Goal: Task Accomplishment & Management: Use online tool/utility

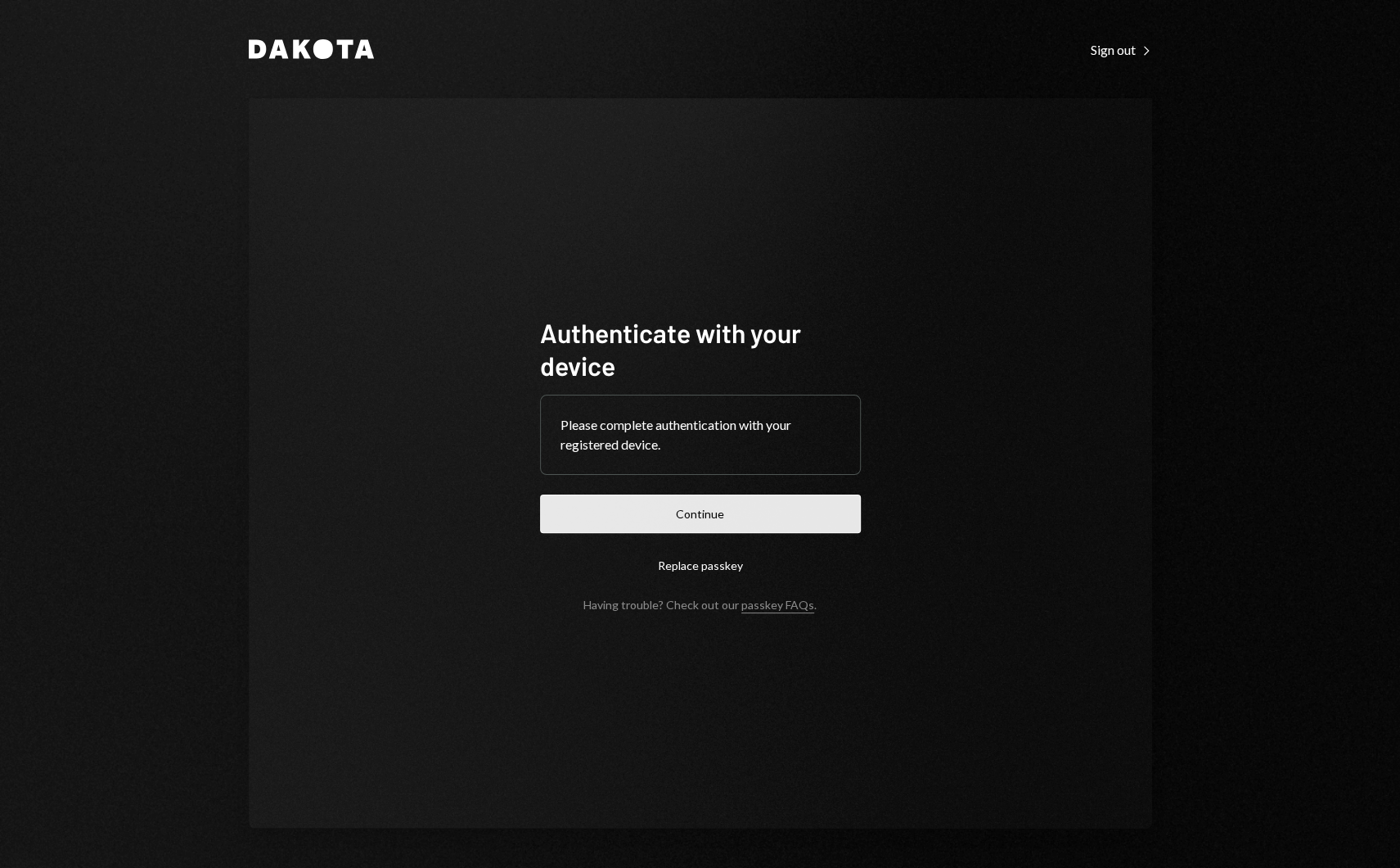
click at [580, 504] on button "Continue" at bounding box center [700, 514] width 321 height 39
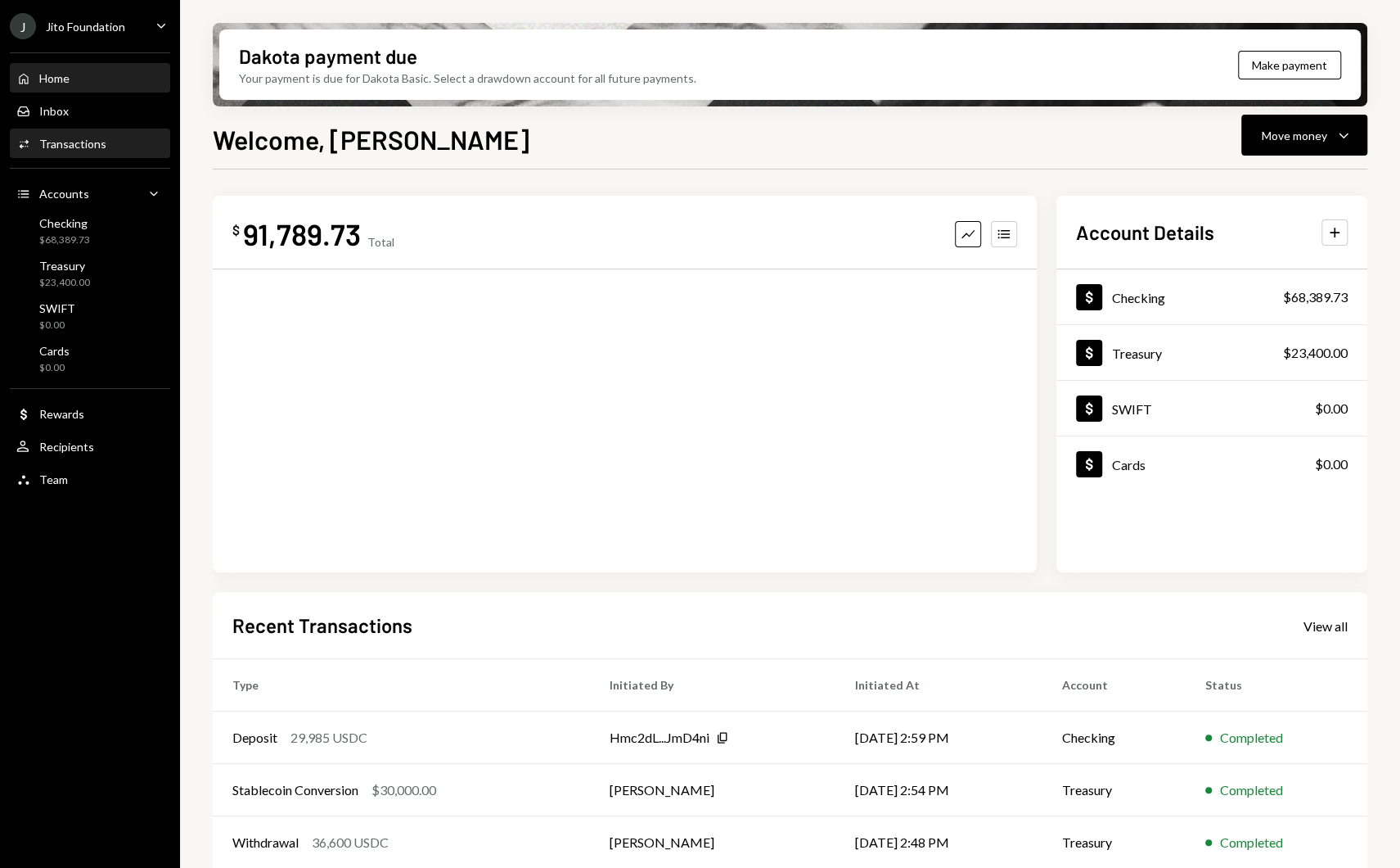
click at [50, 140] on div "Transactions" at bounding box center [73, 143] width 67 height 14
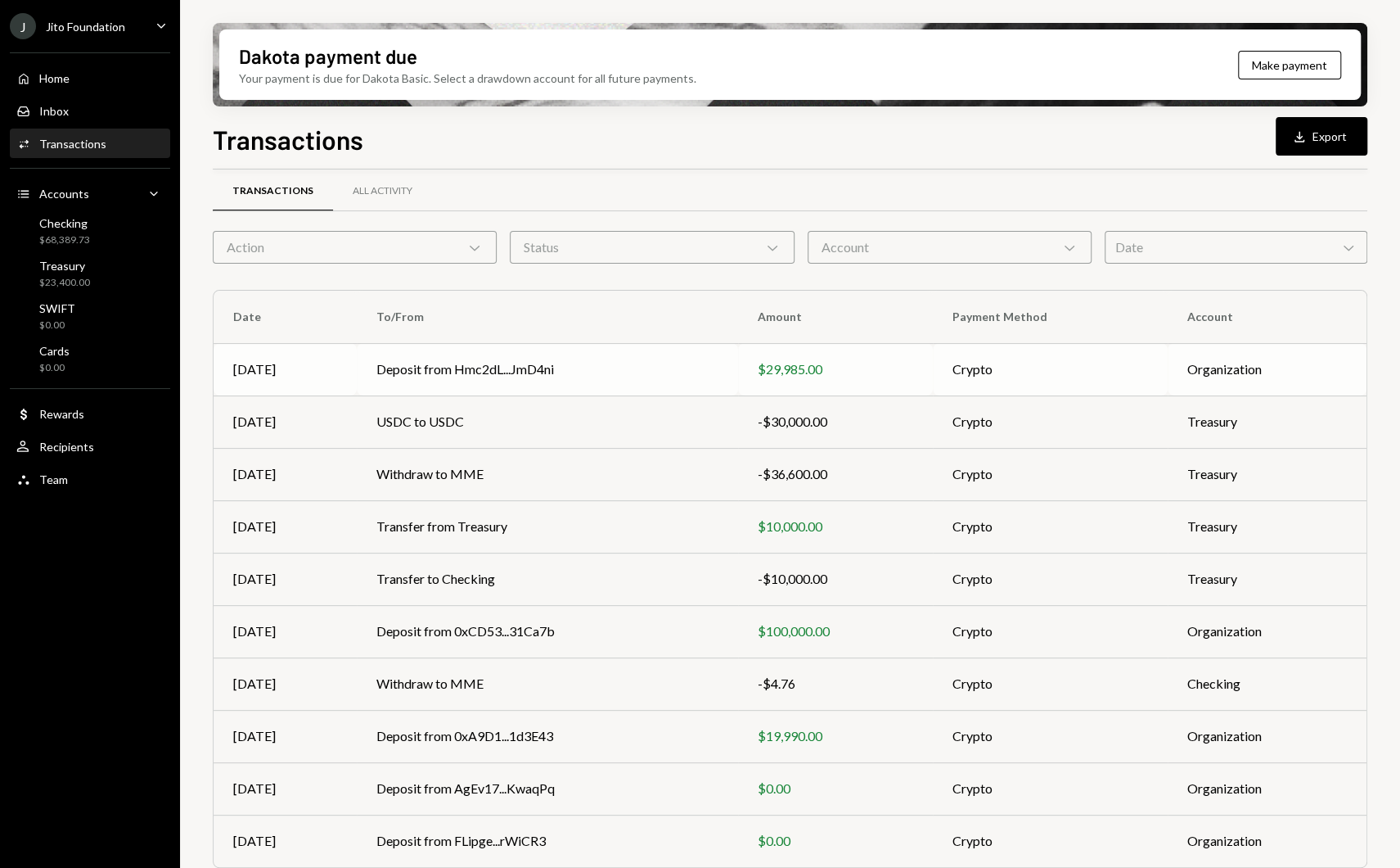
scroll to position [10, 0]
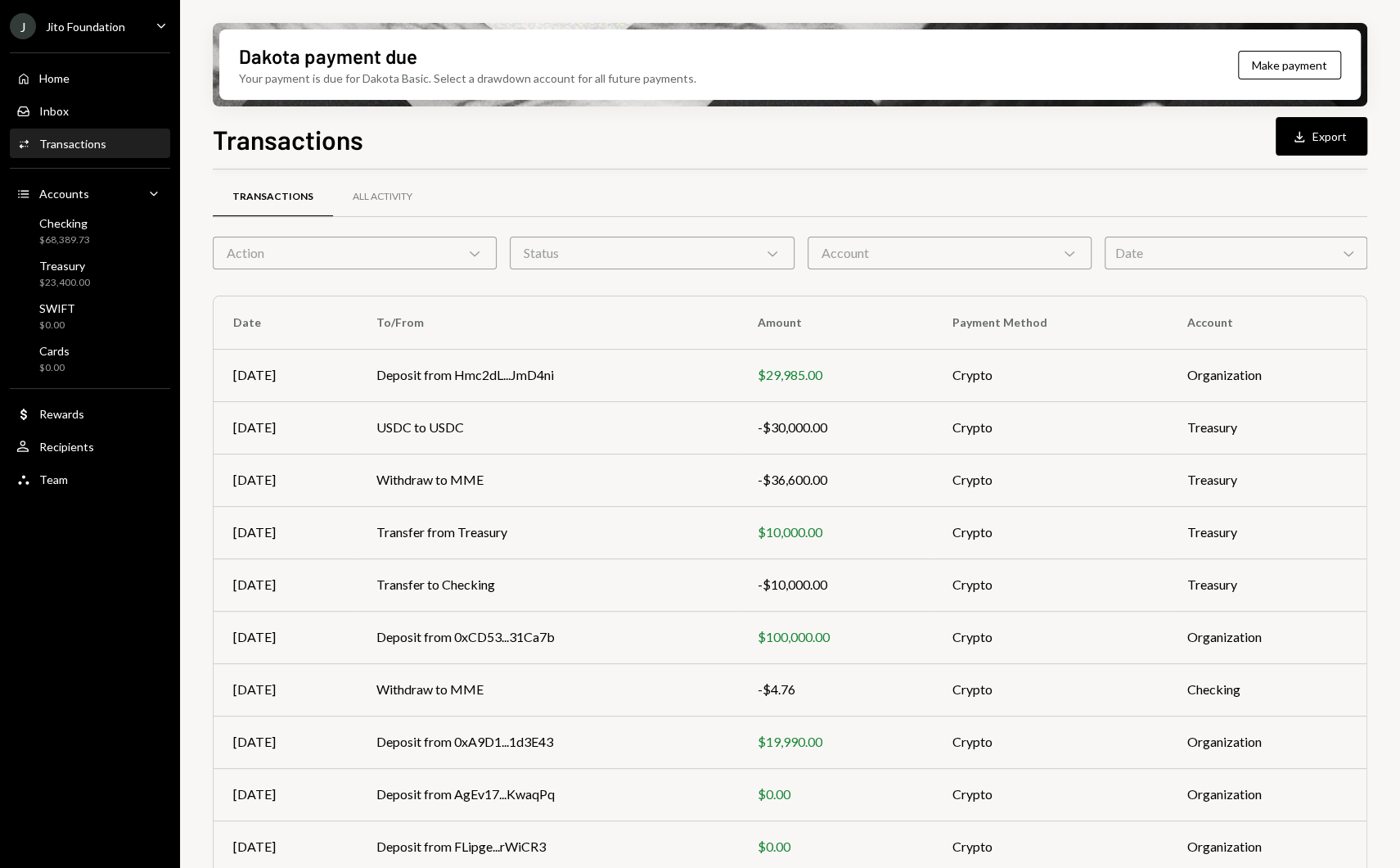
click at [436, 252] on div "Action Chevron Down" at bounding box center [354, 253] width 284 height 33
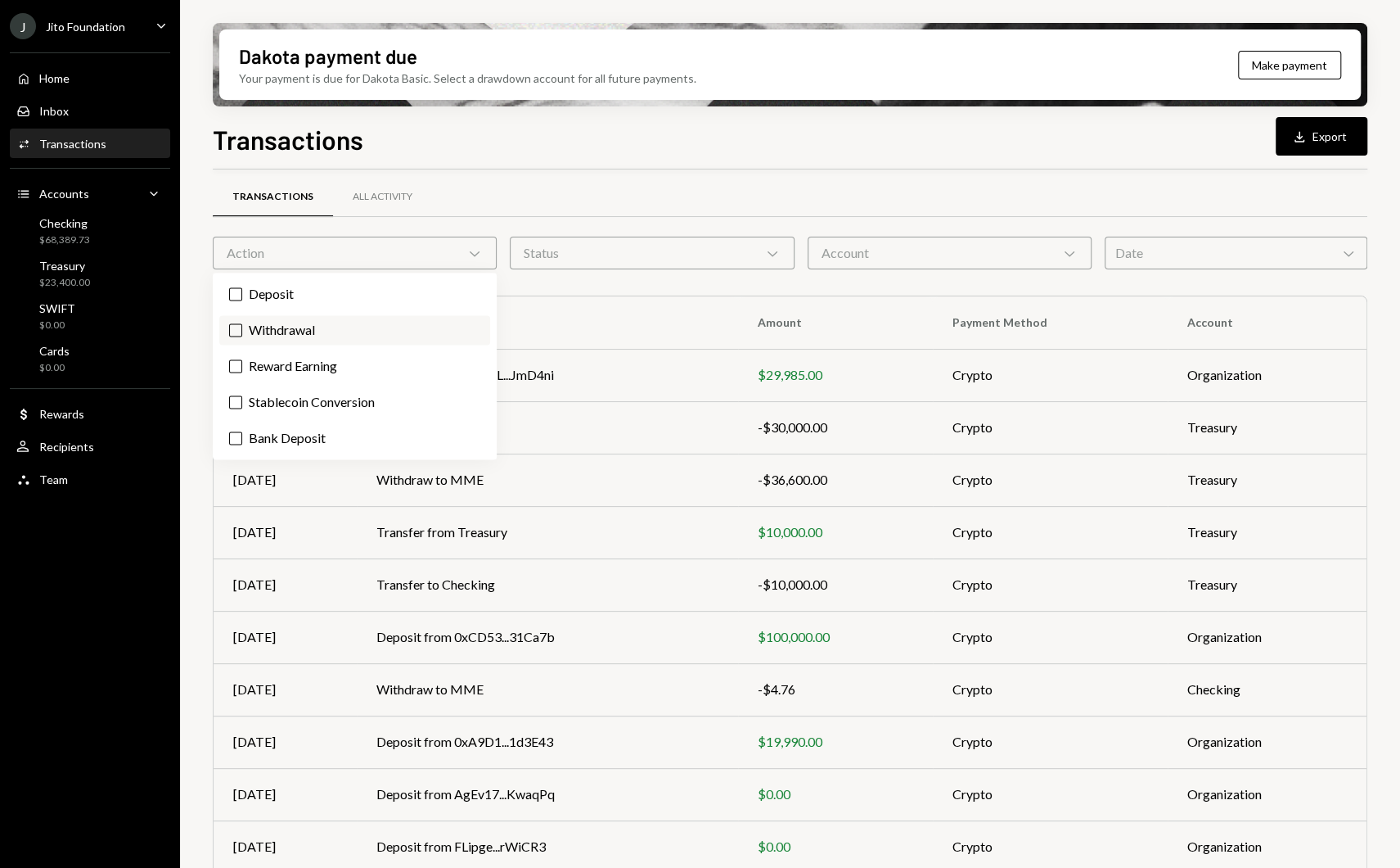
click at [309, 326] on label "Withdrawal" at bounding box center [355, 330] width 271 height 29
click at [243, 326] on button "Withdrawal" at bounding box center [236, 330] width 13 height 13
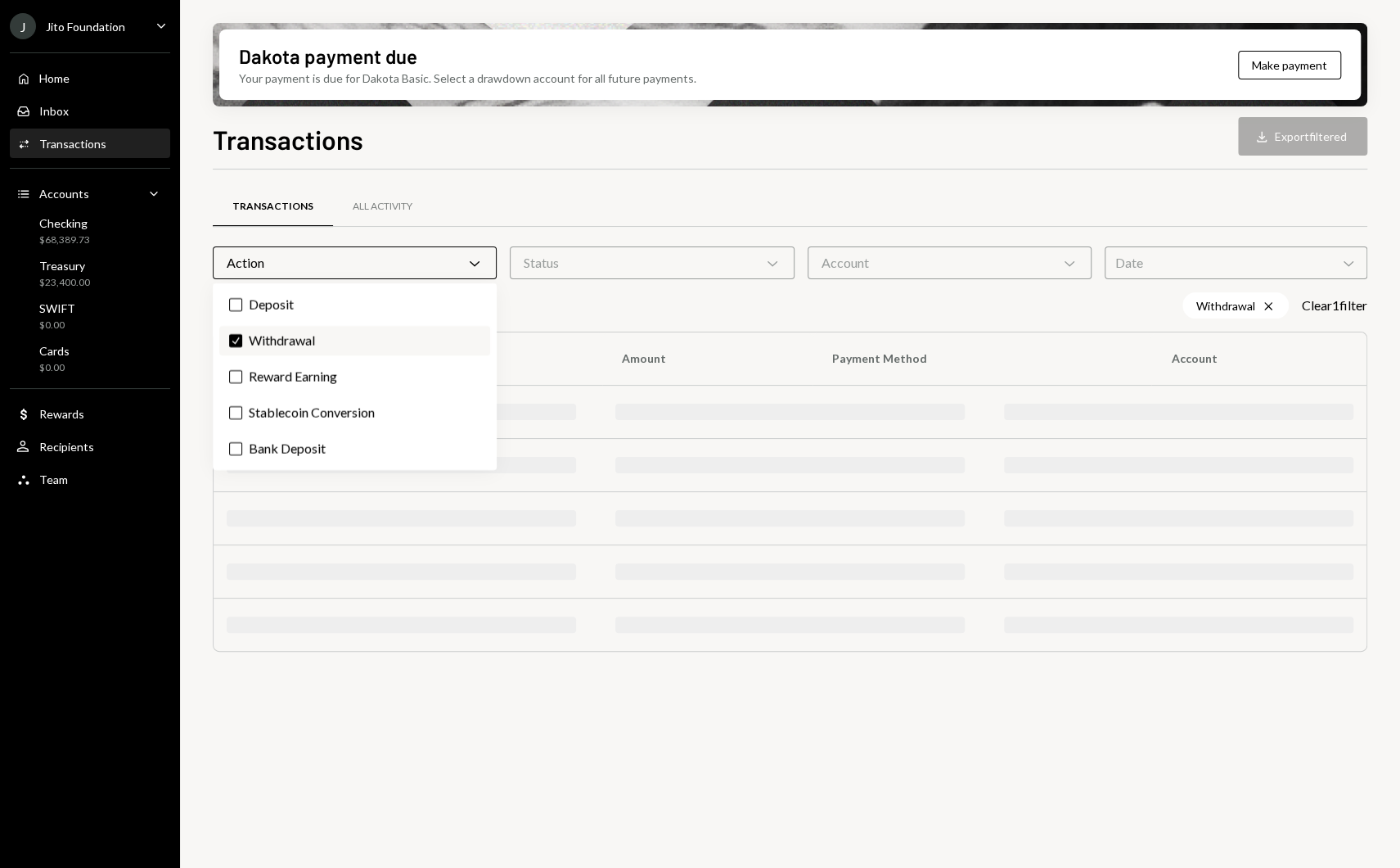
scroll to position [0, 0]
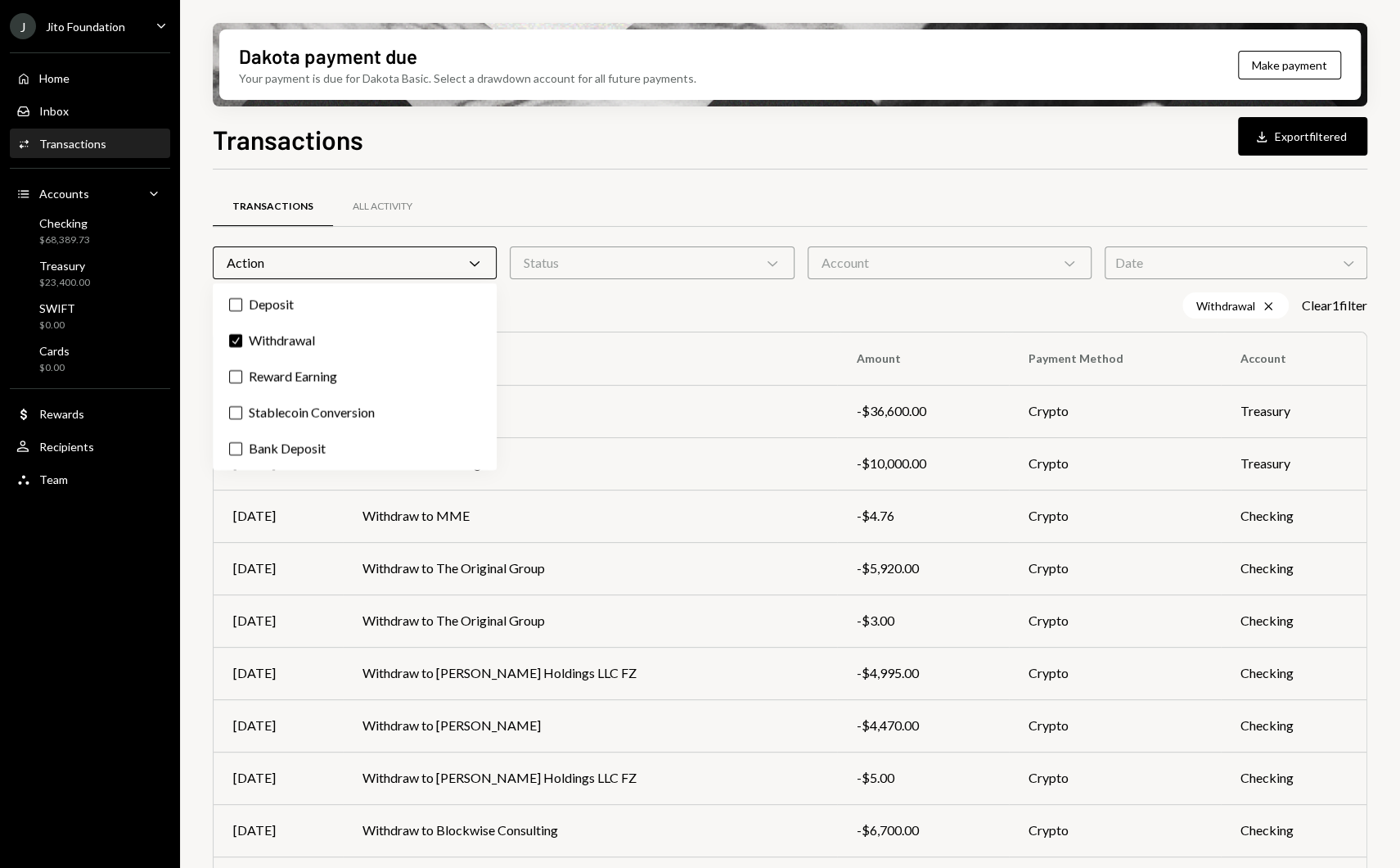
click at [195, 332] on div "Dakota payment due Your payment is due for Dakota Basic. Select a drawdown acco…" at bounding box center [790, 434] width 1220 height 868
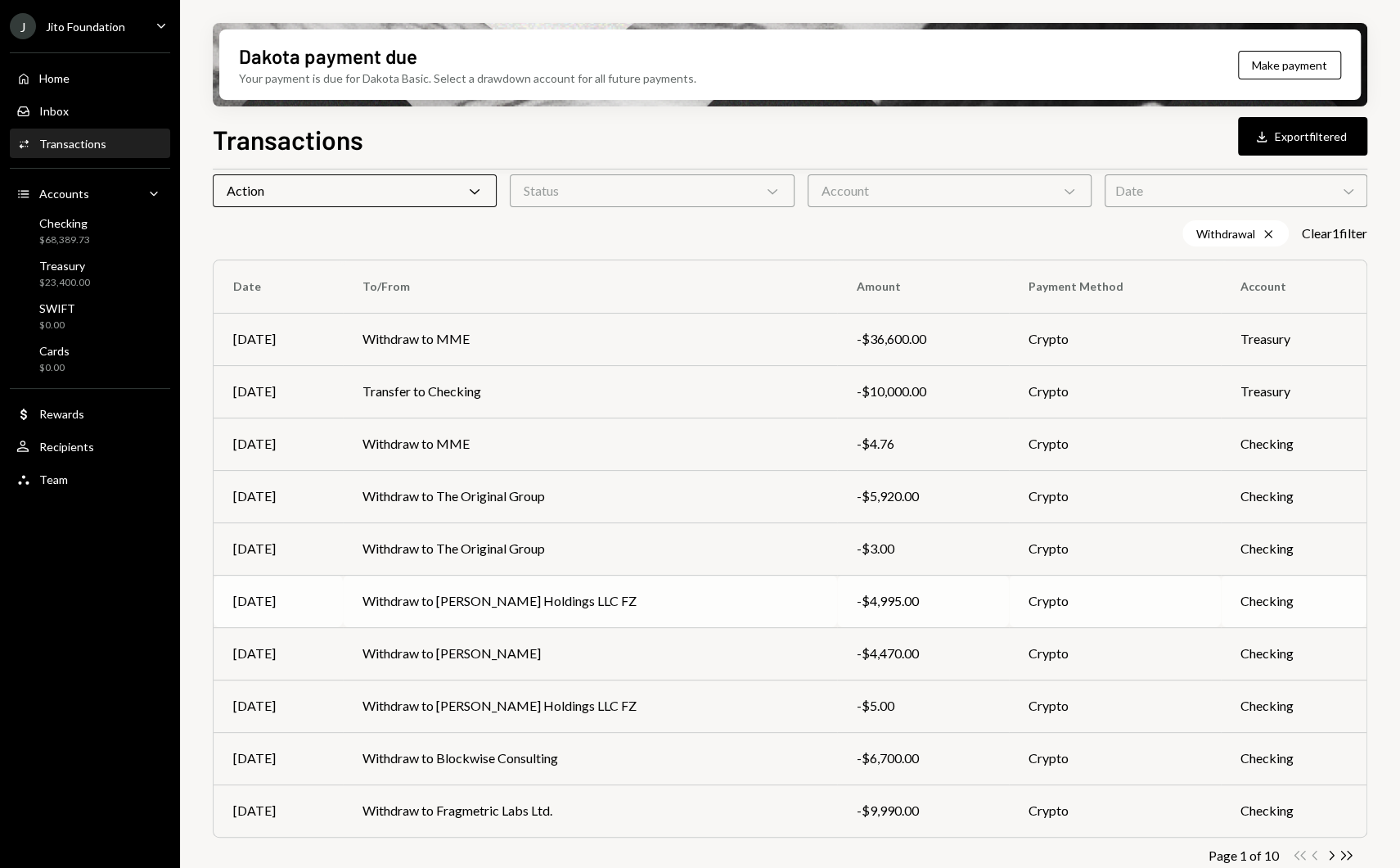
scroll to position [90, 0]
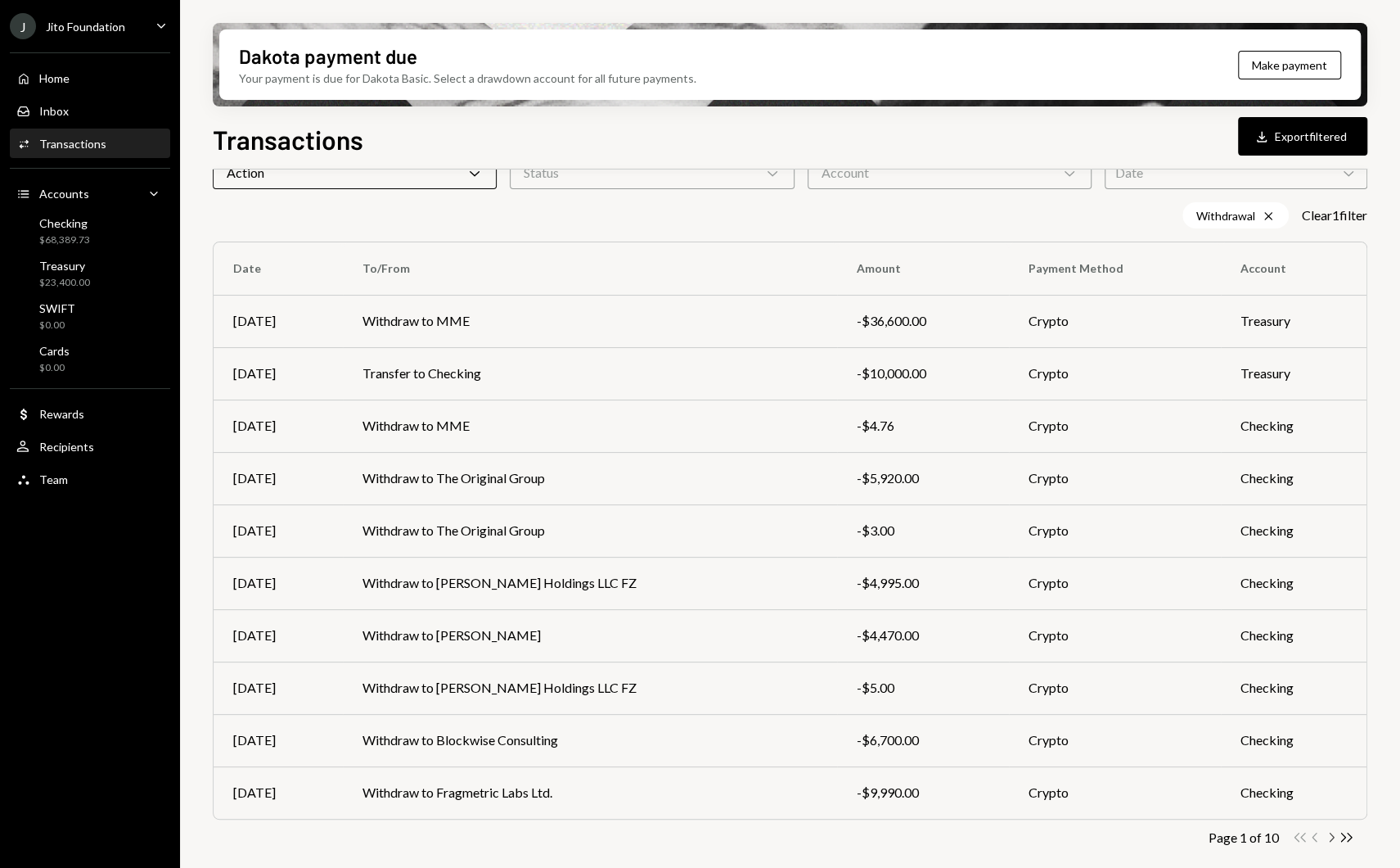
click at [1328, 839] on icon "Chevron Right" at bounding box center [1331, 837] width 16 height 16
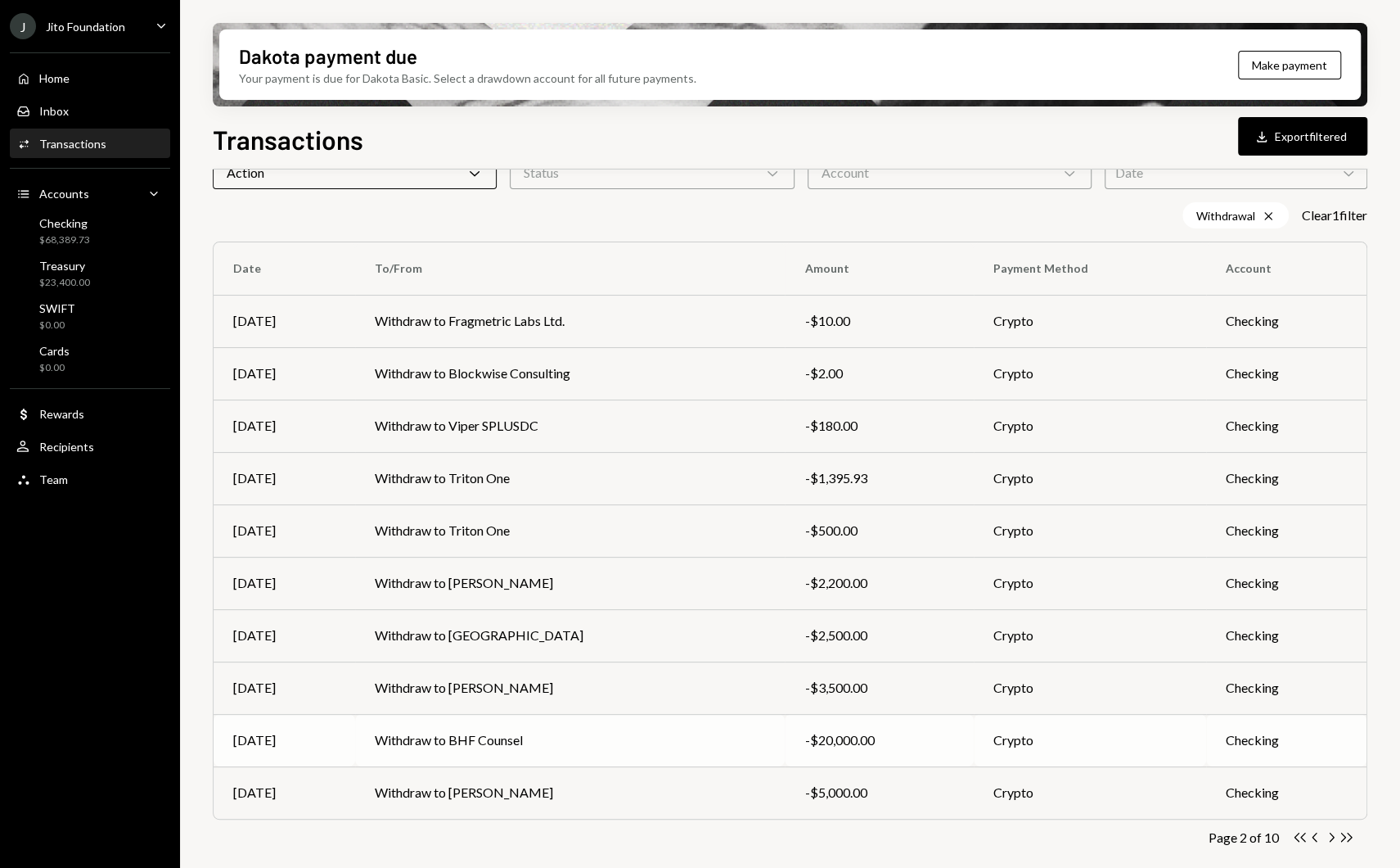
click at [640, 732] on td "Withdraw to BHF Counsel" at bounding box center [569, 740] width 429 height 53
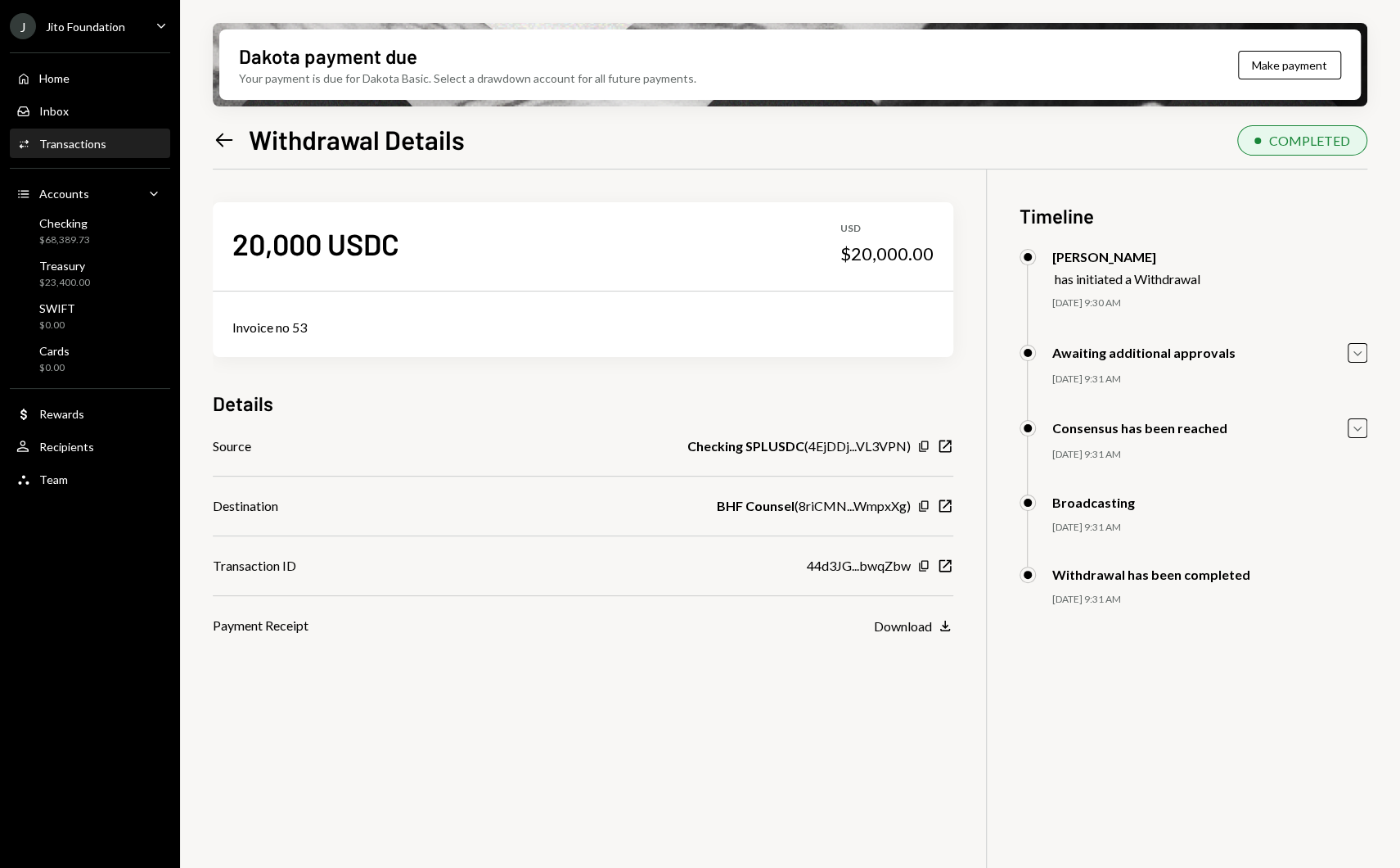
click at [273, 331] on div "Invoice no 53" at bounding box center [583, 326] width 701 height 19
click at [224, 132] on icon "Left Arrow" at bounding box center [223, 140] width 23 height 23
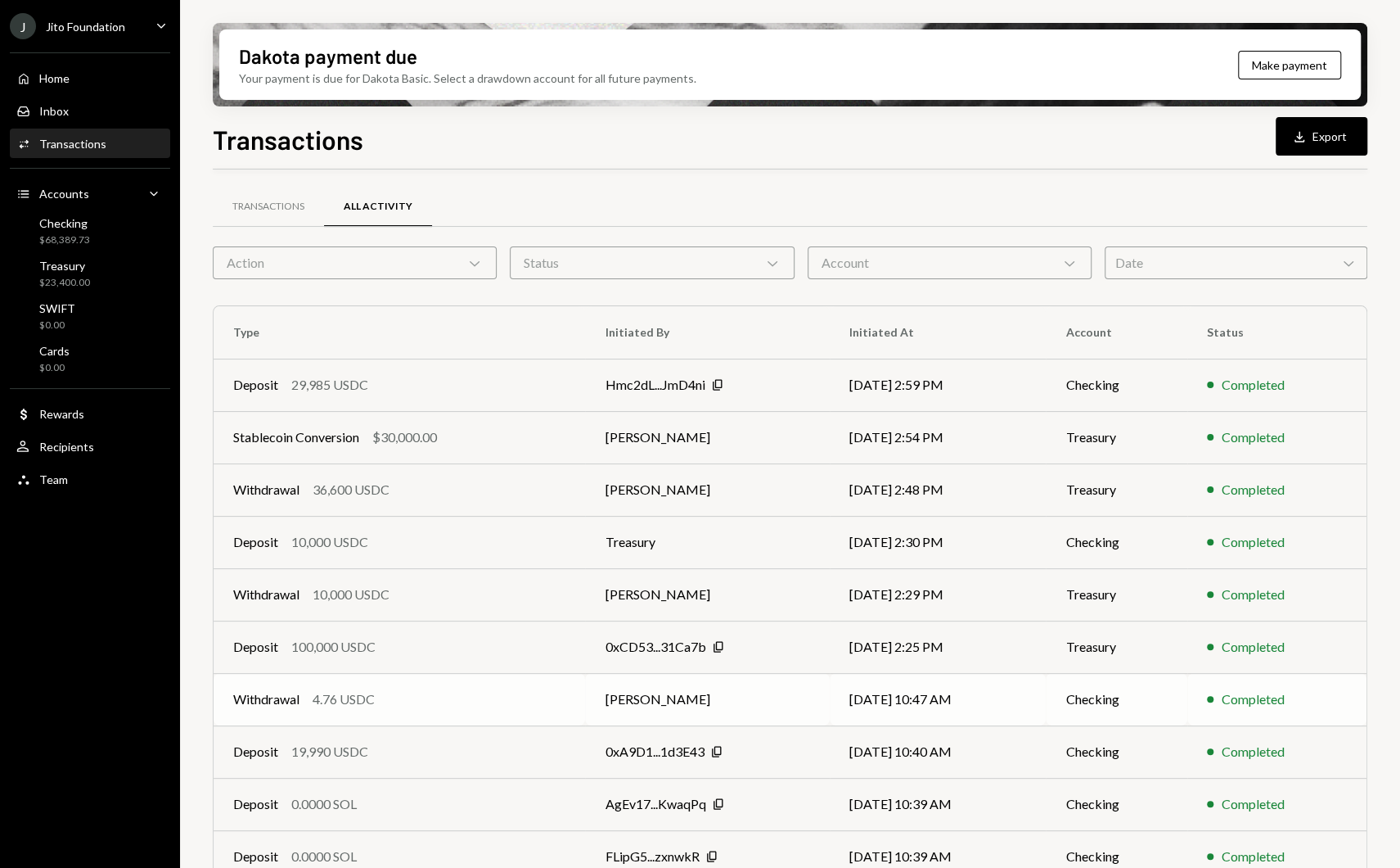
scroll to position [64, 0]
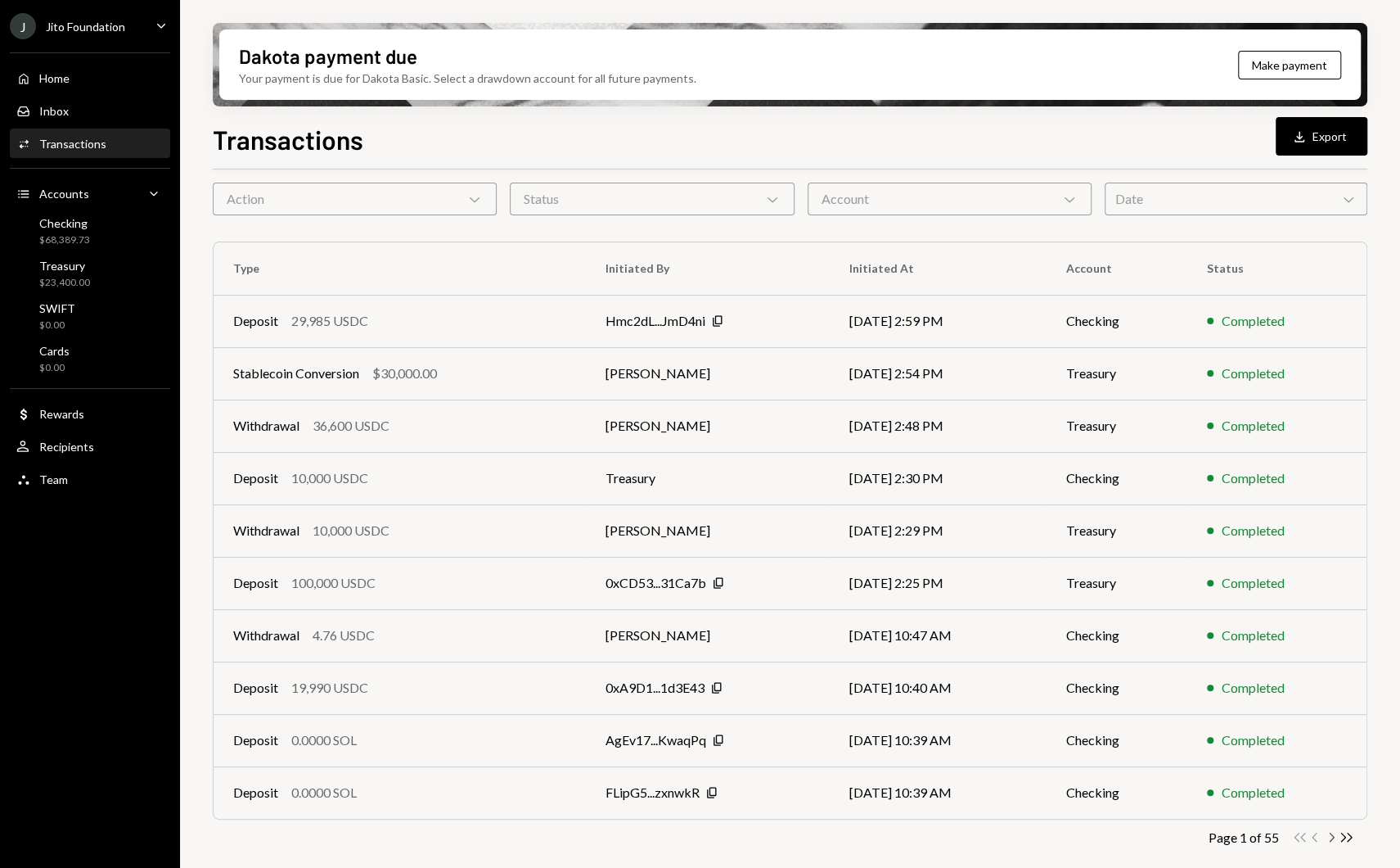
click at [1332, 838] on icon "button" at bounding box center [1332, 837] width 5 height 9
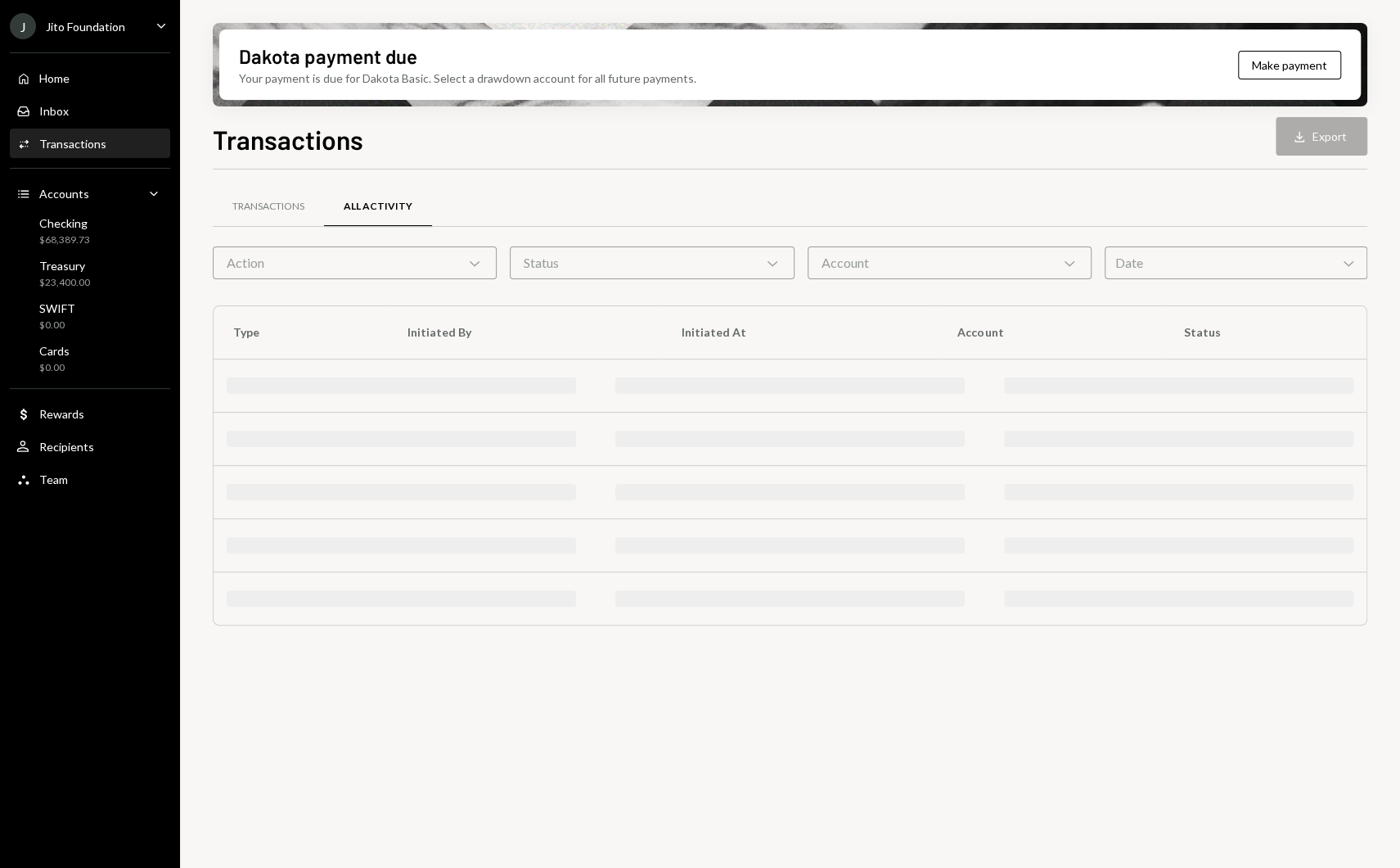
scroll to position [0, 0]
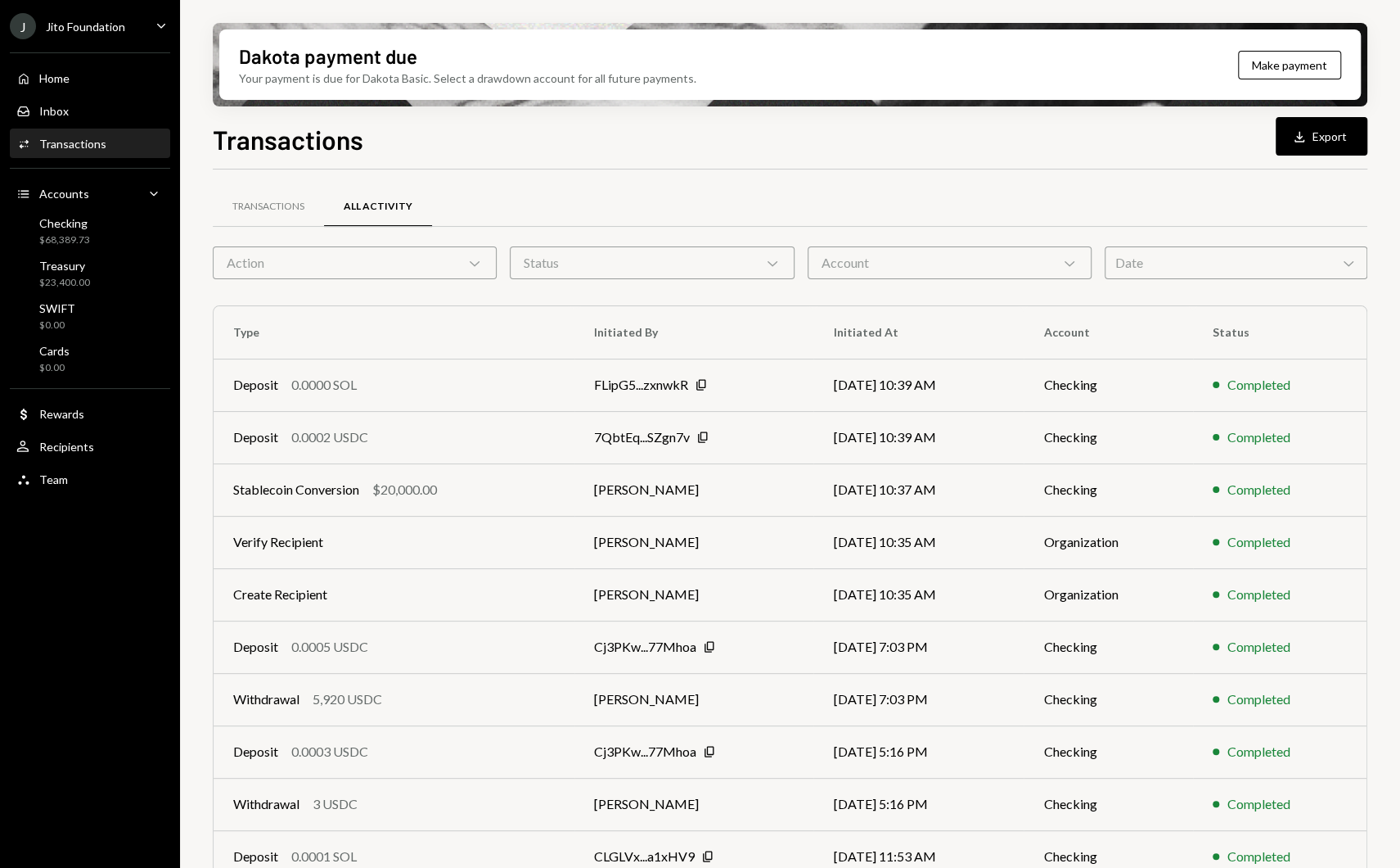
click at [359, 266] on div "Action Chevron Down" at bounding box center [354, 262] width 284 height 33
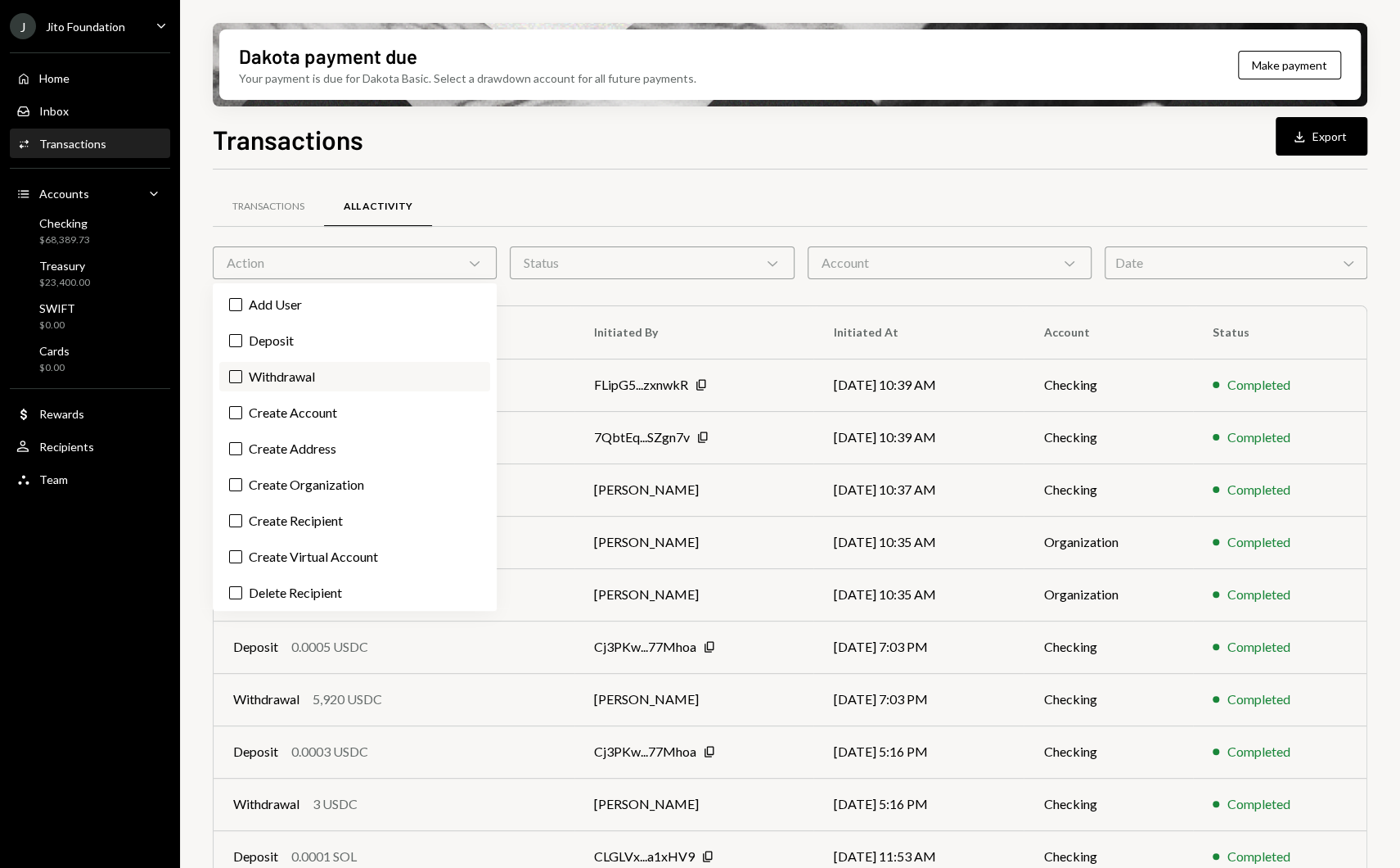
click at [269, 375] on label "Withdrawal" at bounding box center [355, 376] width 271 height 29
click at [243, 375] on button "Withdrawal" at bounding box center [236, 377] width 13 height 13
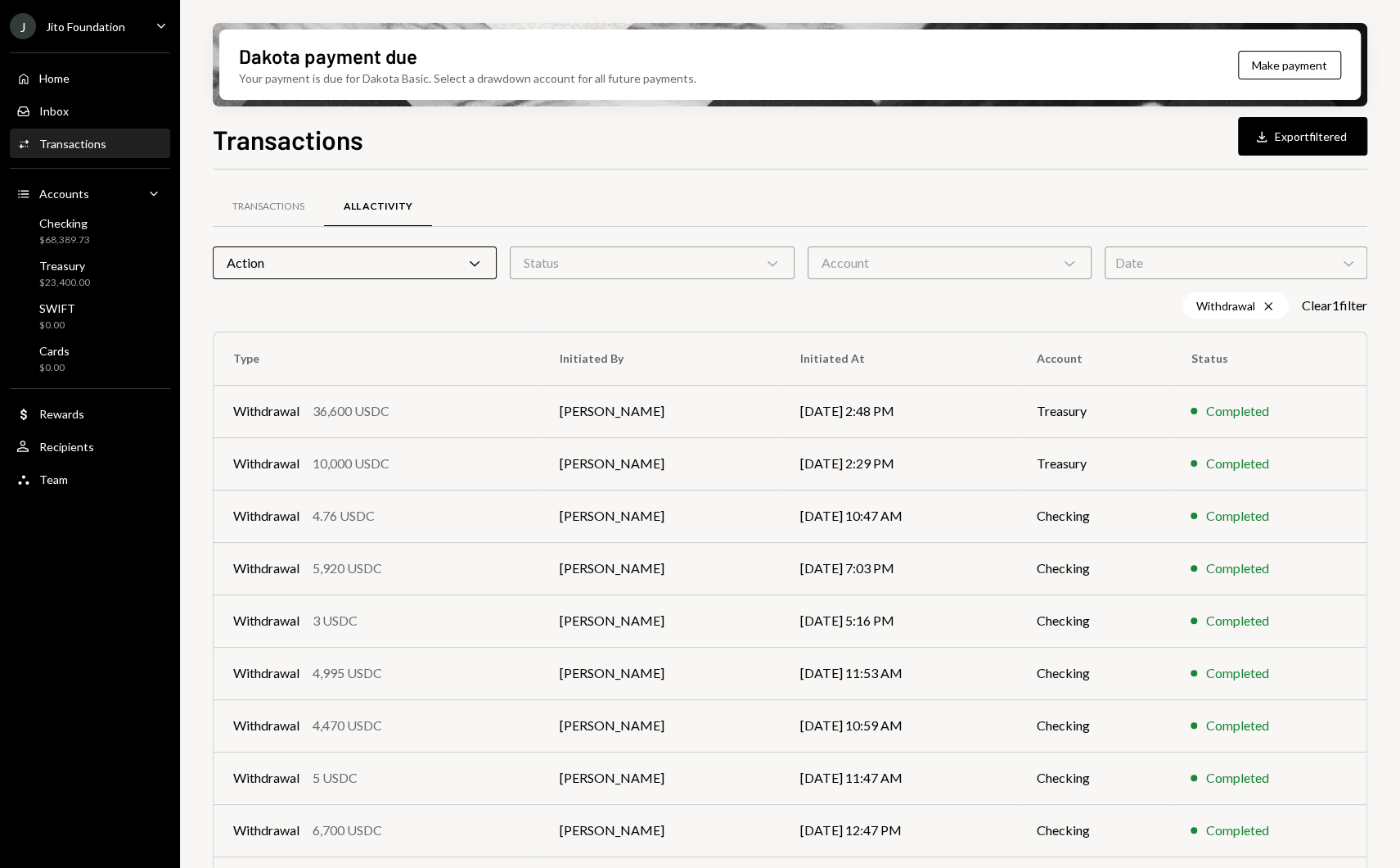
click at [170, 330] on div "Home Home Inbox Inbox Activities Transactions Accounts Accounts Caret Down Chec…" at bounding box center [90, 270] width 180 height 455
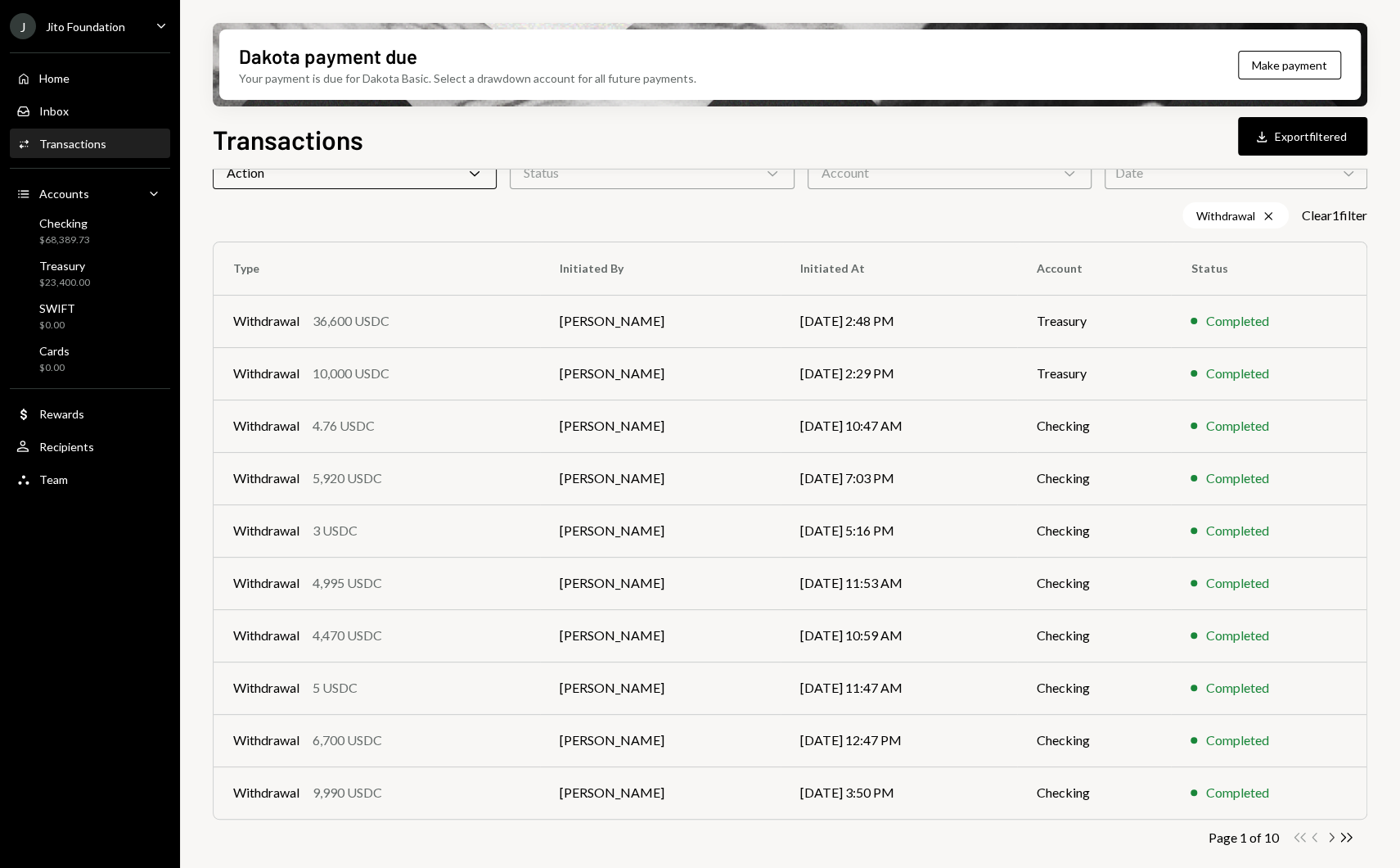
click at [1336, 835] on icon "Chevron Right" at bounding box center [1331, 837] width 16 height 16
click at [1330, 839] on icon "Chevron Right" at bounding box center [1331, 837] width 16 height 16
click at [414, 735] on div "Withdrawal 20,000 USDC" at bounding box center [377, 739] width 287 height 19
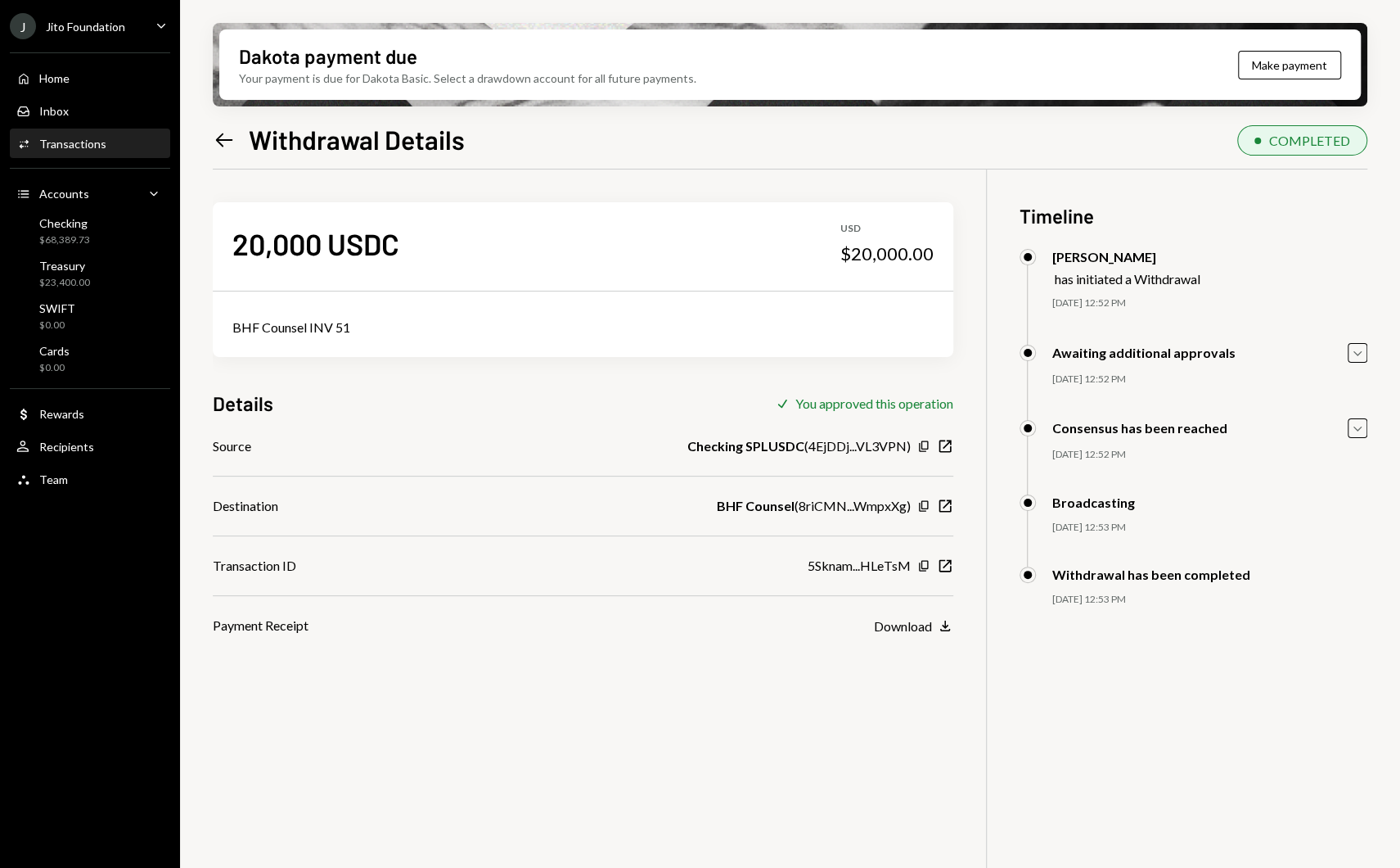
click at [295, 316] on div "BHF Counsel INV 51" at bounding box center [582, 327] width 741 height 59
copy div "BHF Counsel INV 51"
click at [74, 74] on div "Home Home" at bounding box center [90, 79] width 147 height 15
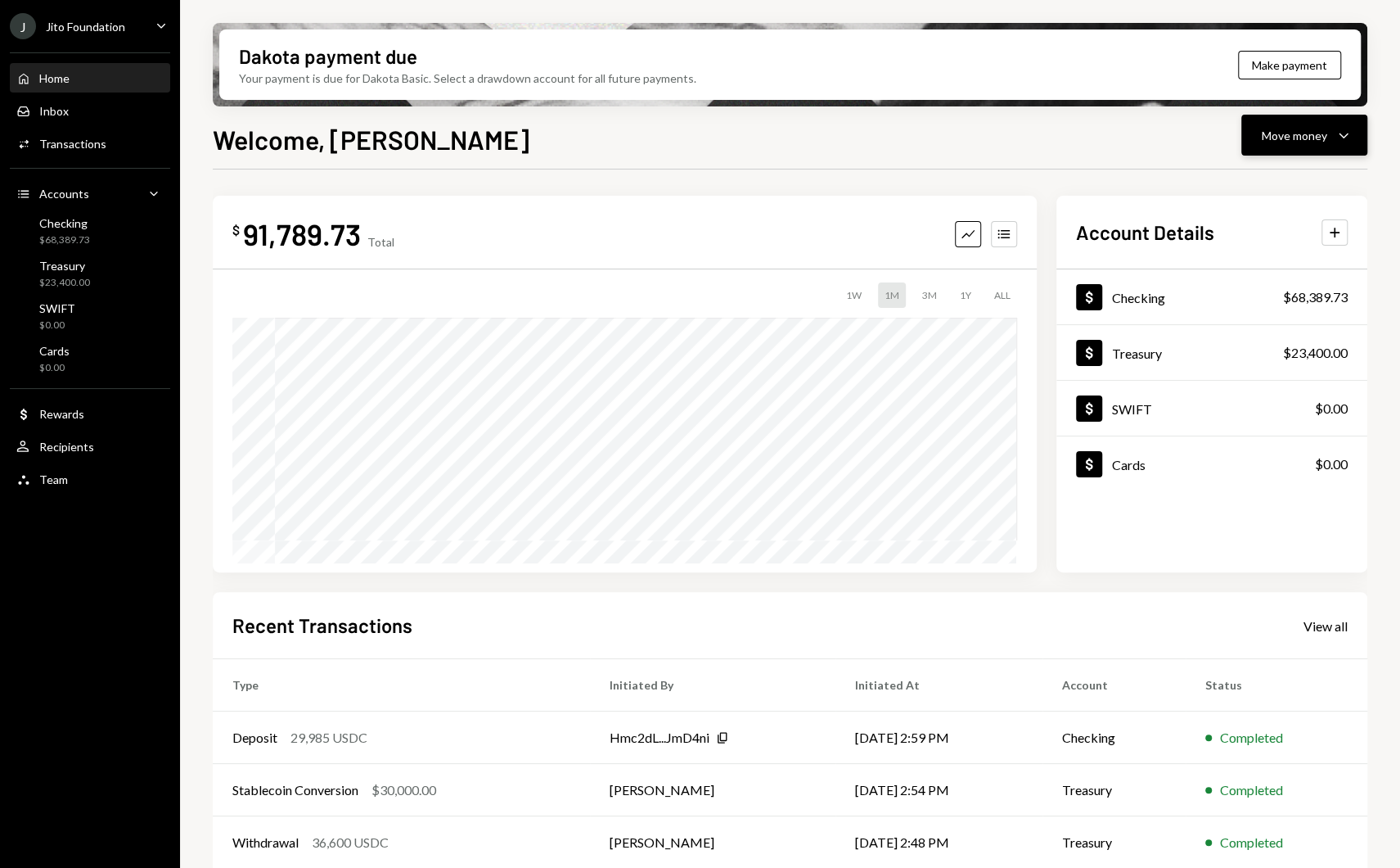
click at [1367, 136] on button "Move money Caret Down" at bounding box center [1305, 135] width 126 height 41
click at [1284, 185] on div "Send" at bounding box center [1291, 184] width 120 height 18
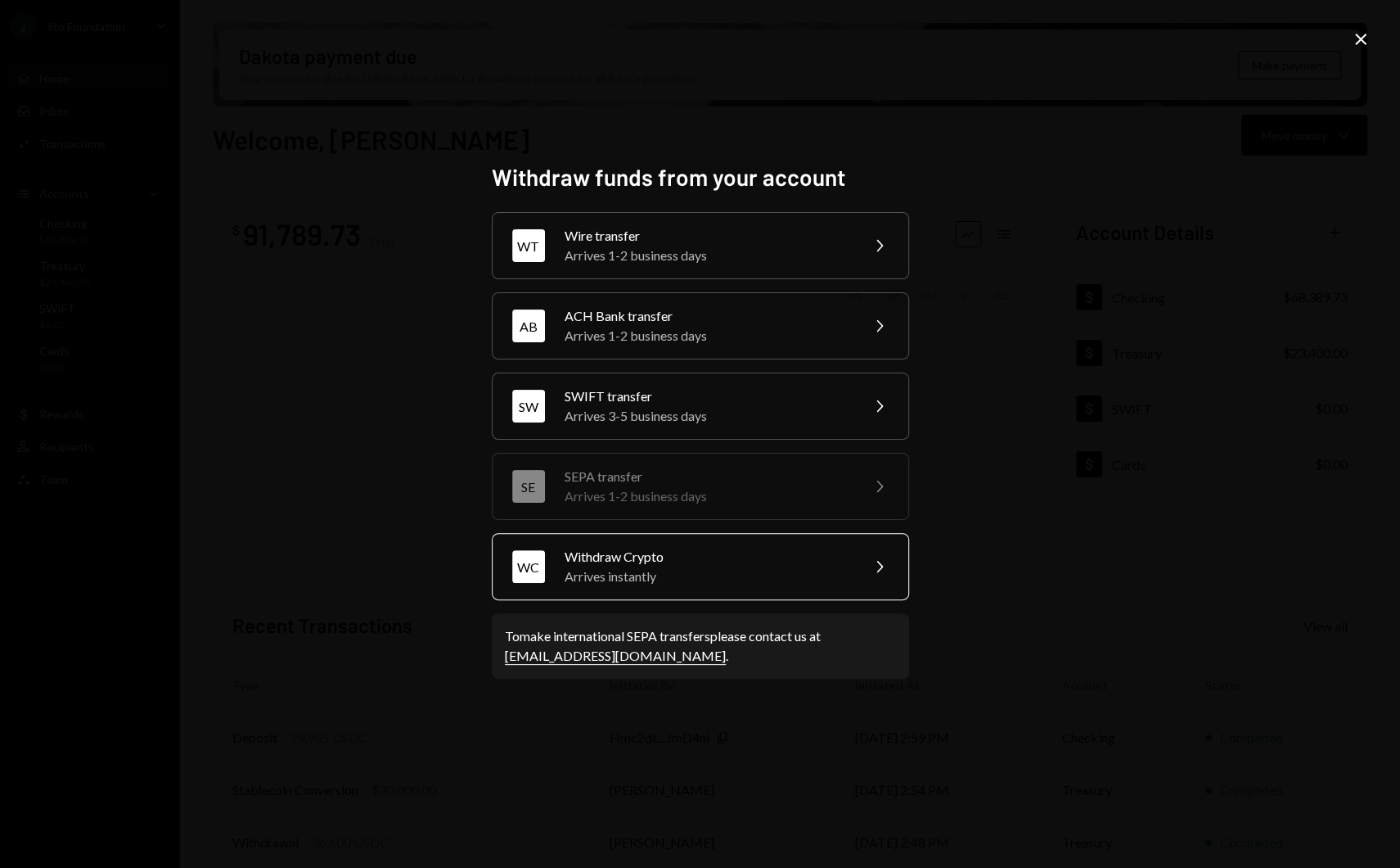
click at [710, 593] on div "WC Withdraw Crypto Arrives instantly Chevron Right" at bounding box center [700, 567] width 418 height 67
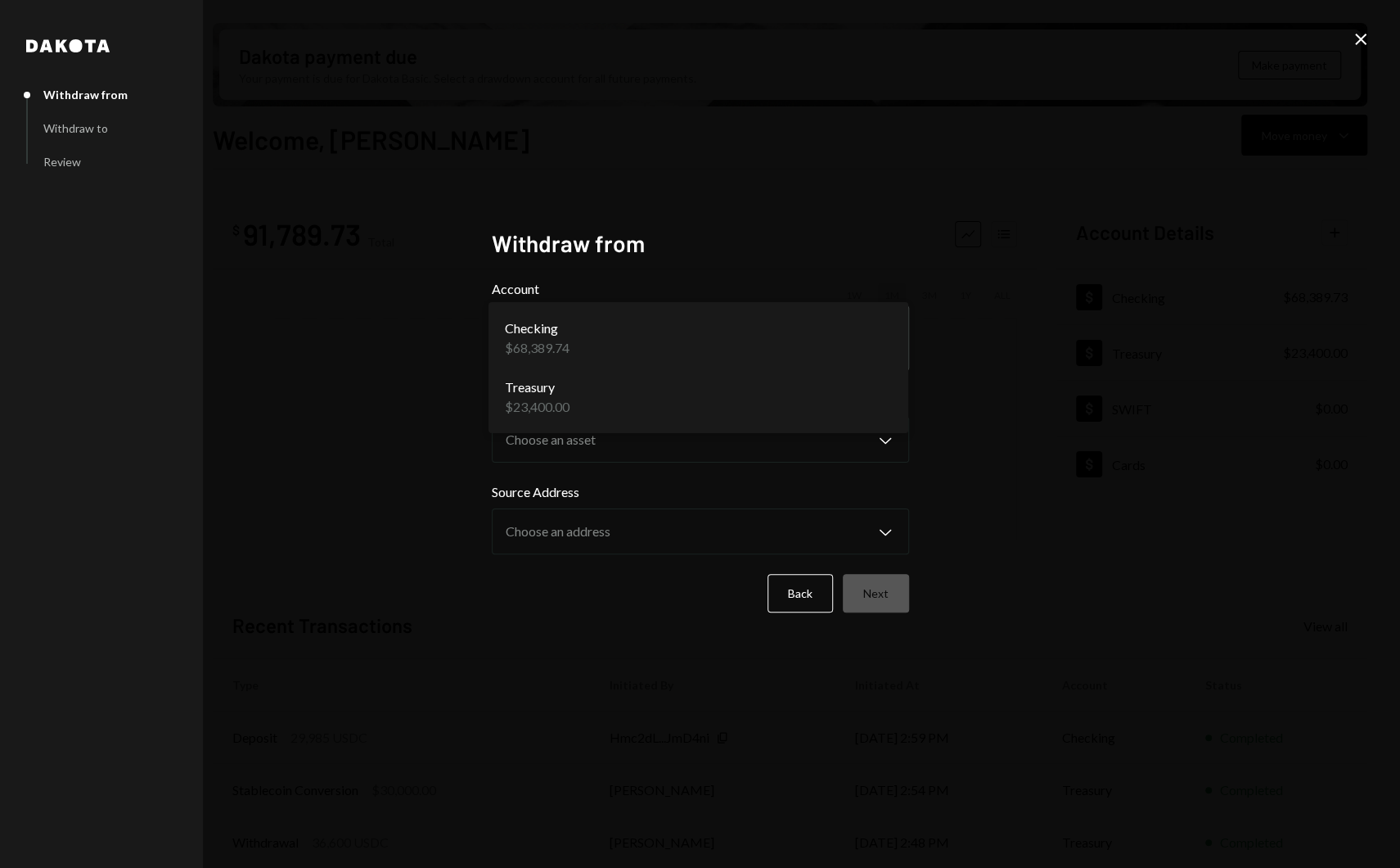
click at [630, 352] on body "J Jito Foundation Caret Down Home Home Inbox Inbox Activities Transactions Acco…" at bounding box center [700, 434] width 1400 height 868
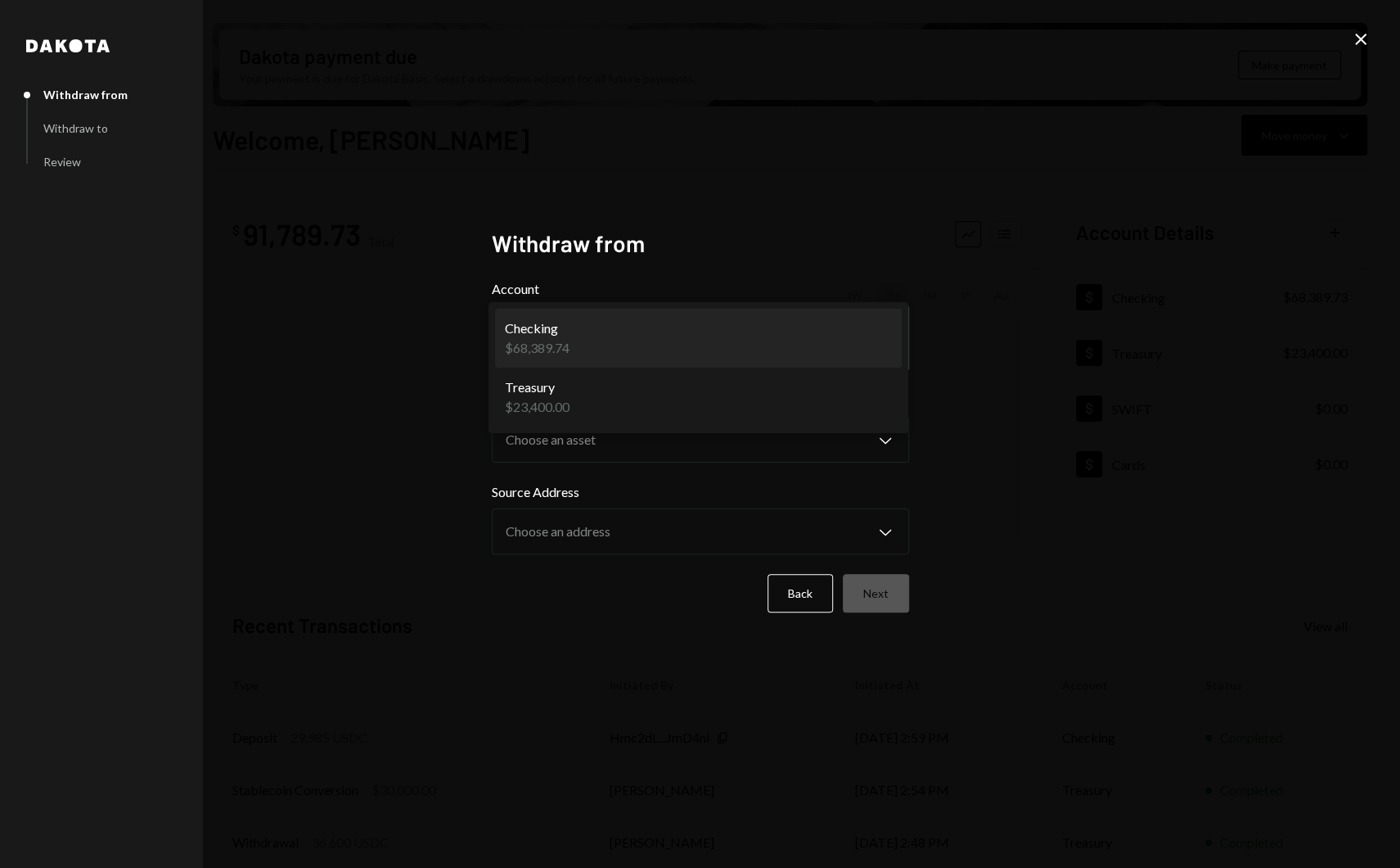
select select "**********"
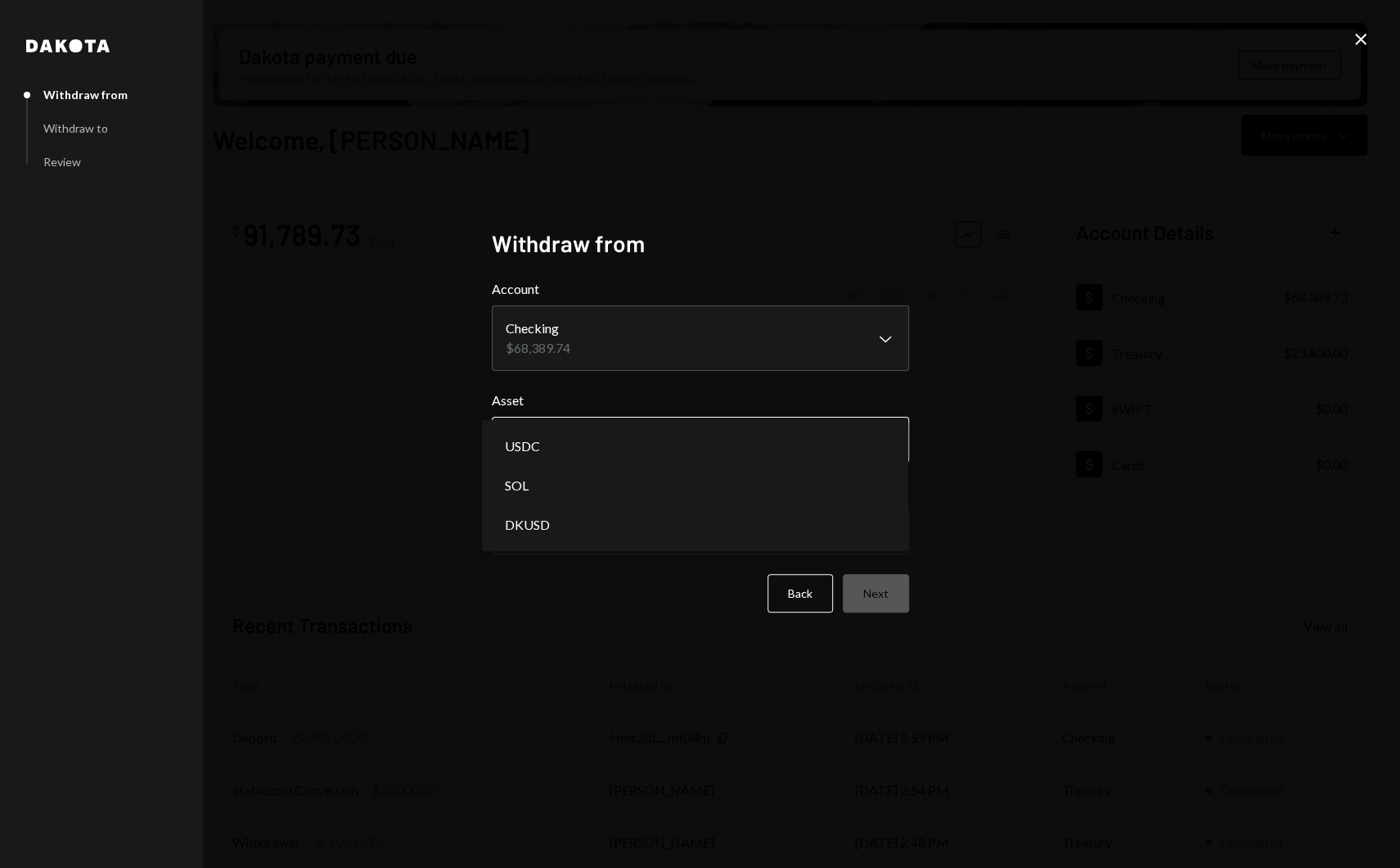
click at [567, 447] on body "J Jito Foundation Caret Down Home Home Inbox Inbox Activities Transactions Acco…" at bounding box center [700, 434] width 1400 height 868
select select "****"
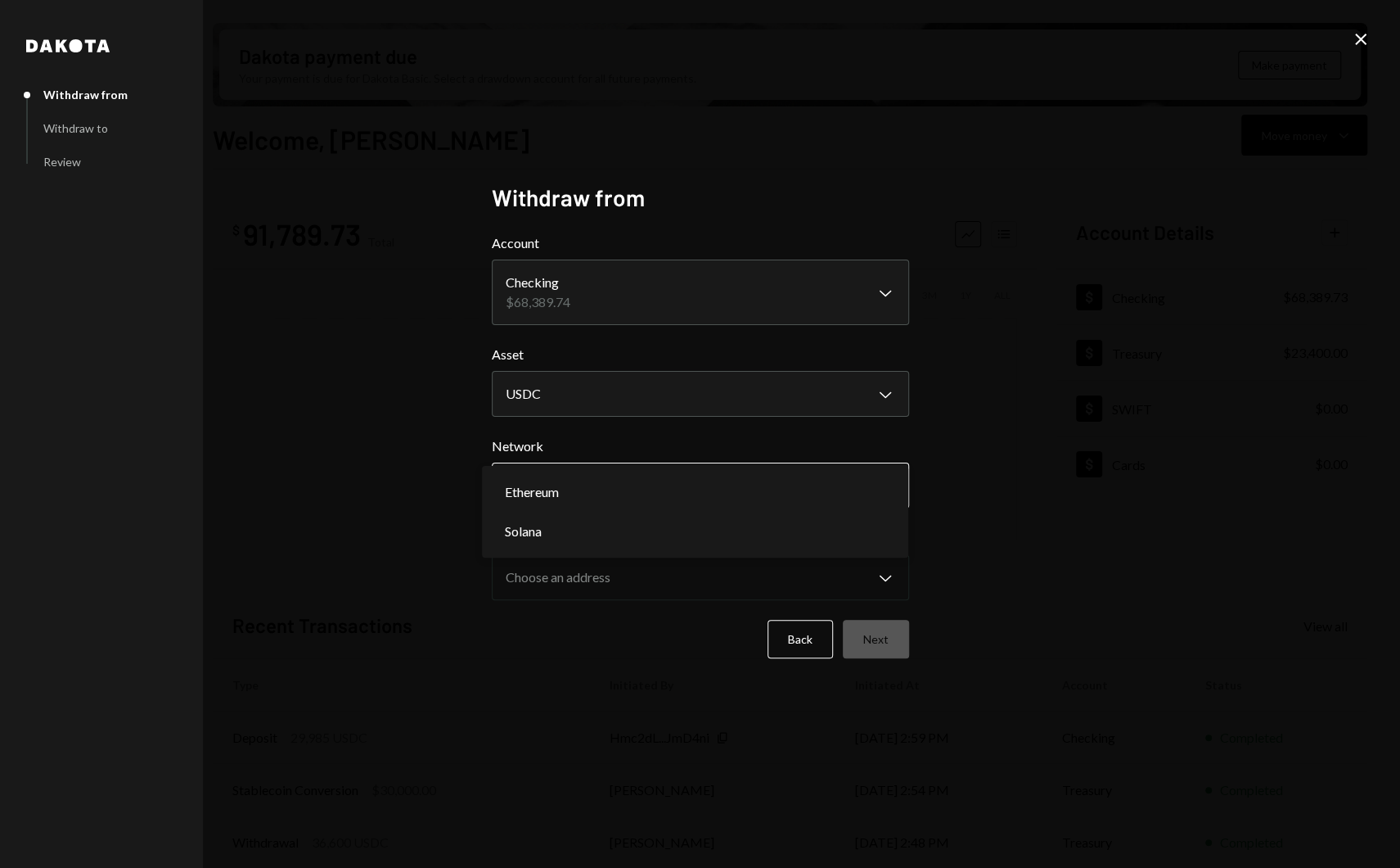
click at [590, 485] on body "J Jito Foundation Caret Down Home Home Inbox Inbox Activities Transactions Acco…" at bounding box center [700, 434] width 1400 height 868
select select "**********"
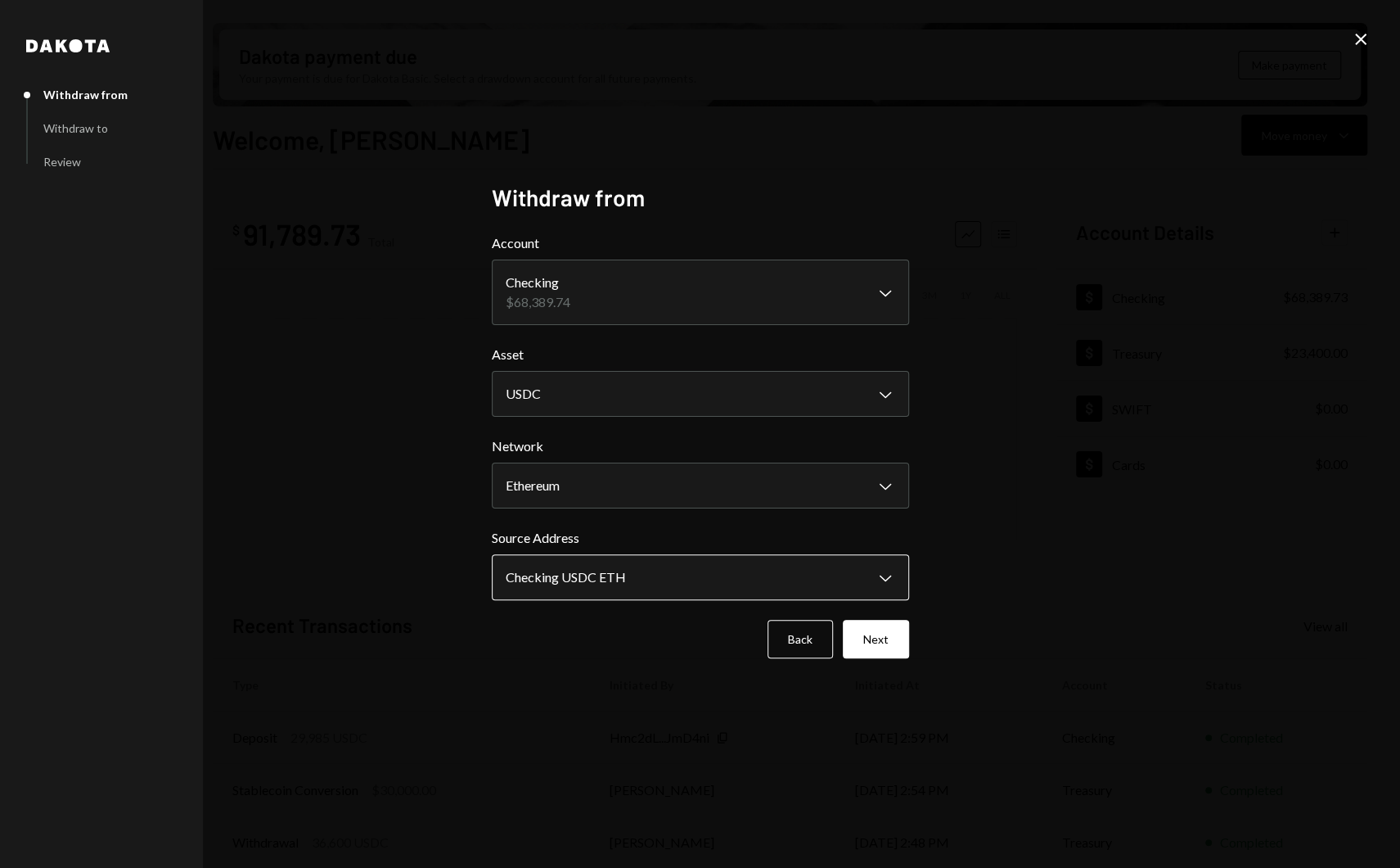
click at [582, 566] on body "J Jito Foundation Caret Down Home Home Inbox Inbox Activities Transactions Acco…" at bounding box center [700, 434] width 1400 height 868
click at [877, 636] on button "Next" at bounding box center [875, 639] width 66 height 39
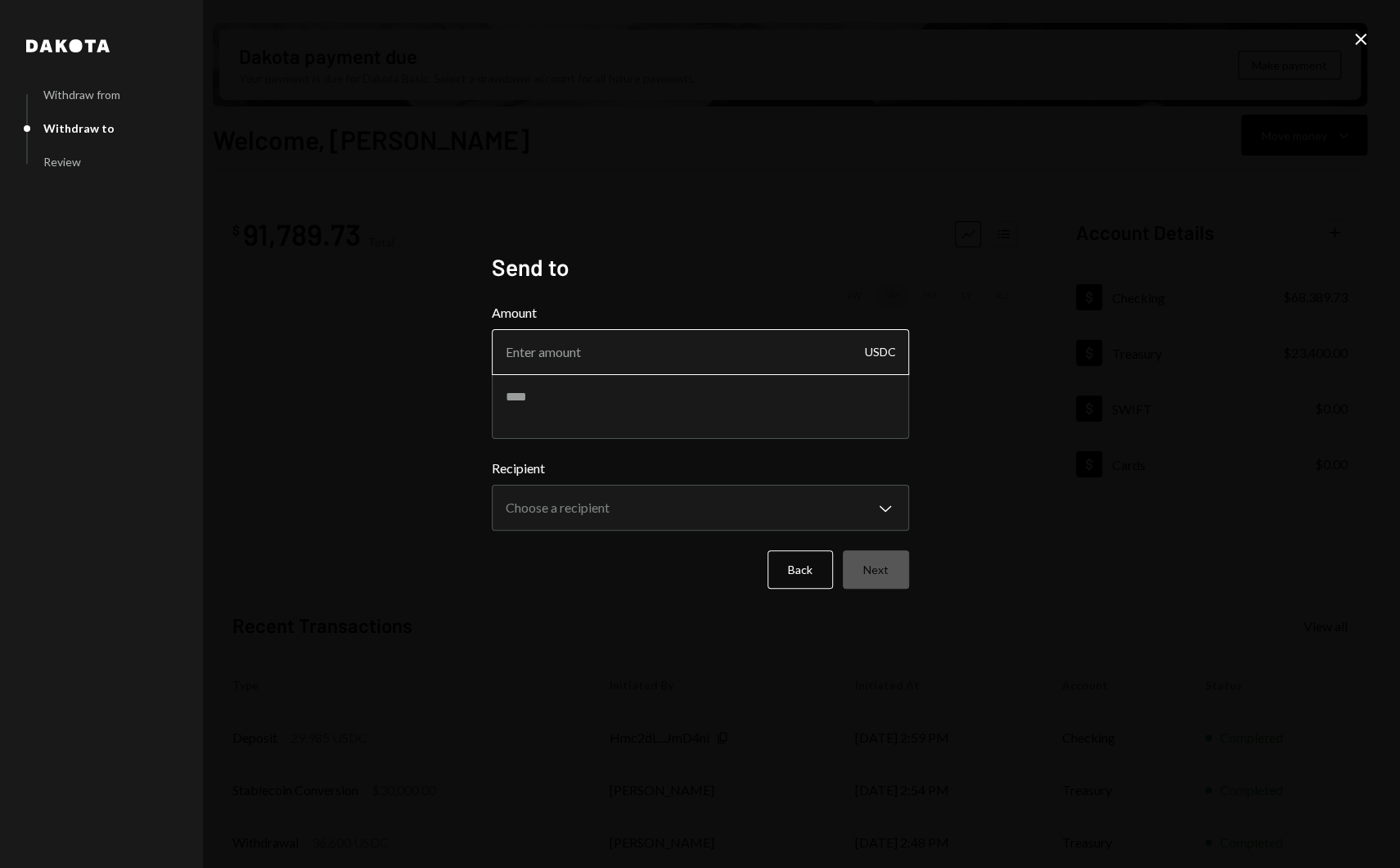
click at [618, 345] on input "Amount" at bounding box center [700, 352] width 418 height 46
click at [599, 403] on textarea at bounding box center [700, 406] width 418 height 65
paste textarea "**********"
type textarea "**********"
click at [623, 362] on input "Amount" at bounding box center [700, 352] width 418 height 46
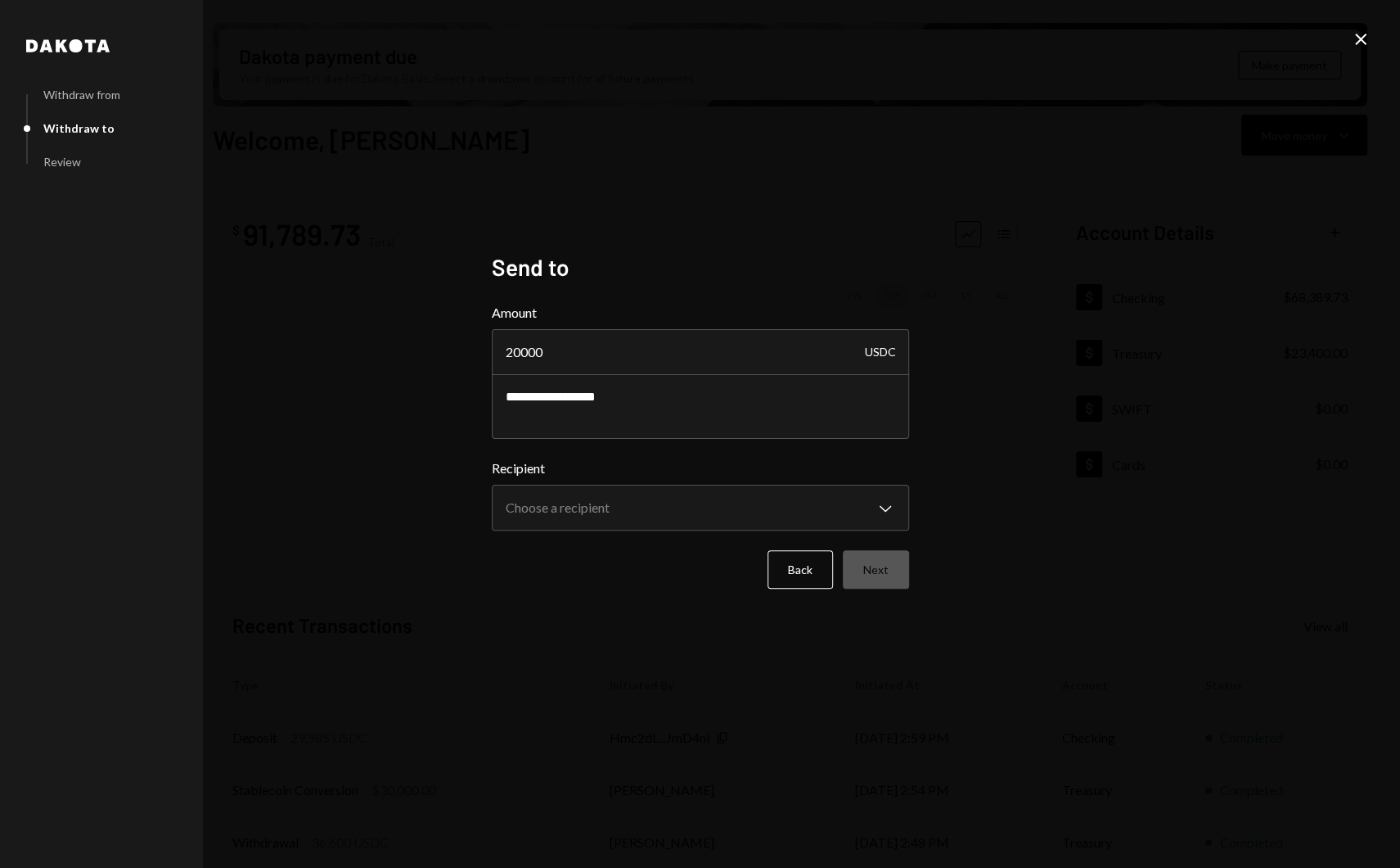
type input "20000"
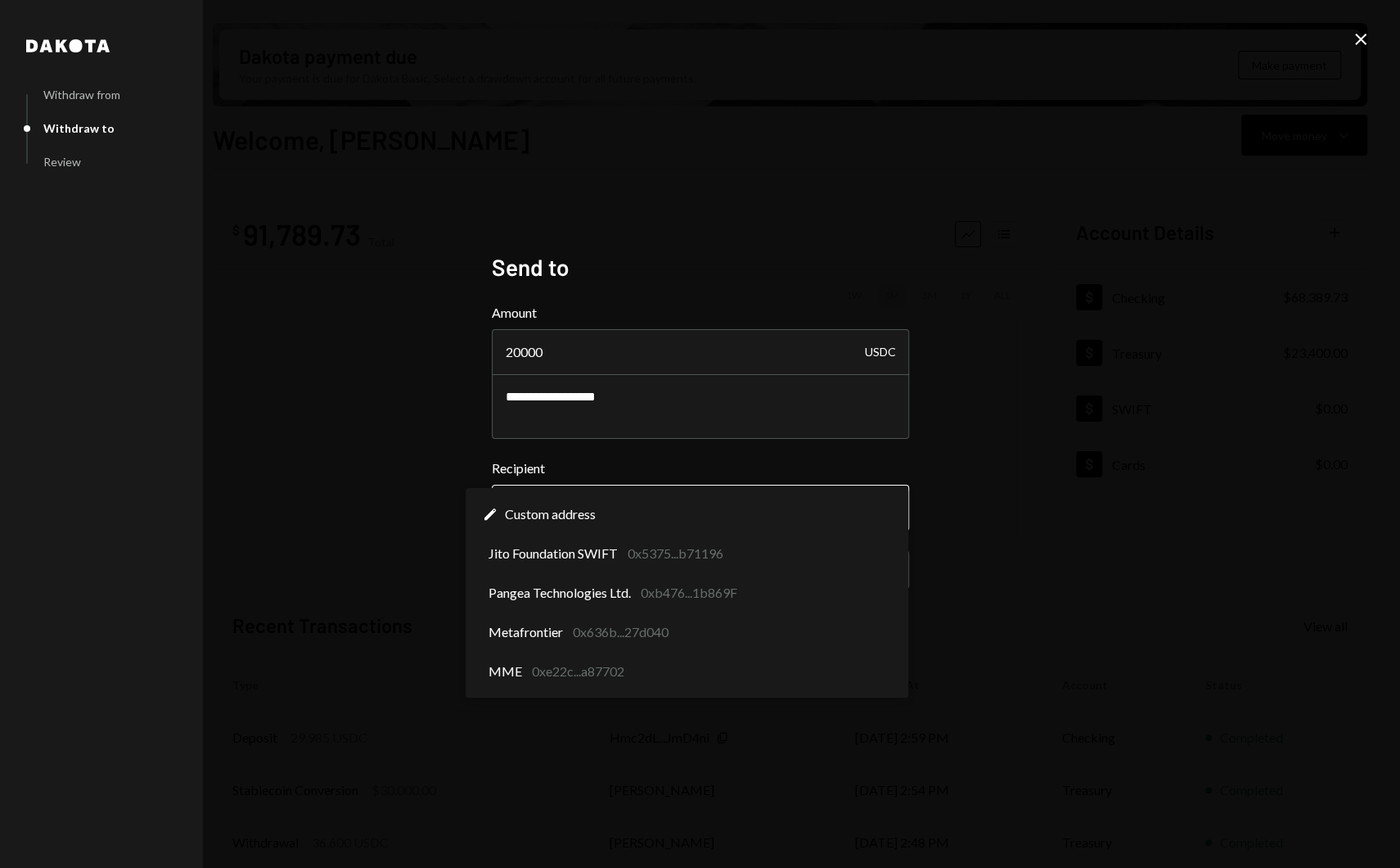
click at [613, 510] on body "J Jito Foundation Caret Down Home Home Inbox Inbox Activities Transactions Acco…" at bounding box center [700, 434] width 1400 height 868
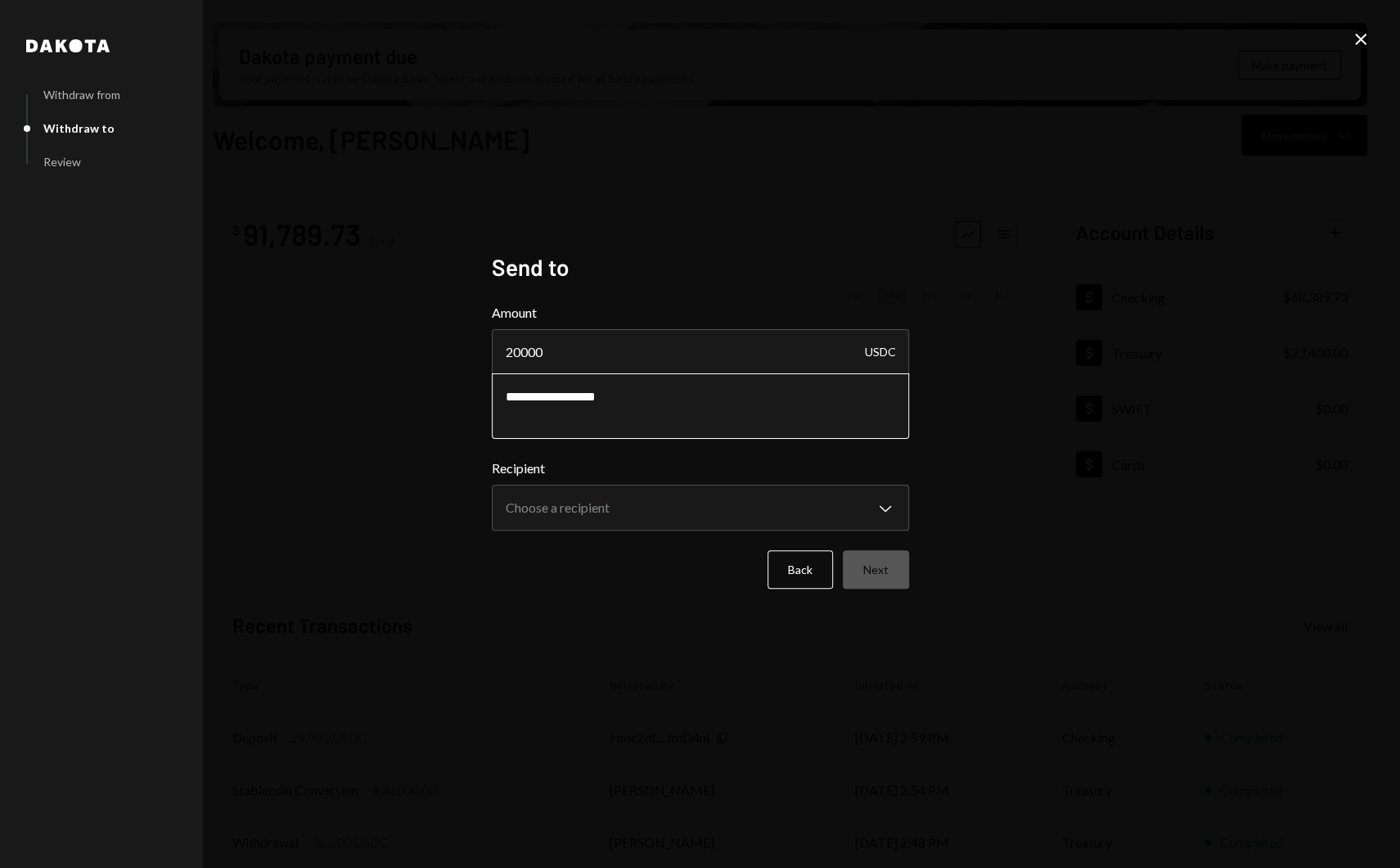
click at [709, 393] on textarea "**********" at bounding box center [700, 406] width 418 height 65
click at [646, 396] on textarea "**********" at bounding box center [700, 406] width 418 height 65
click at [802, 560] on button "Back" at bounding box center [800, 569] width 65 height 39
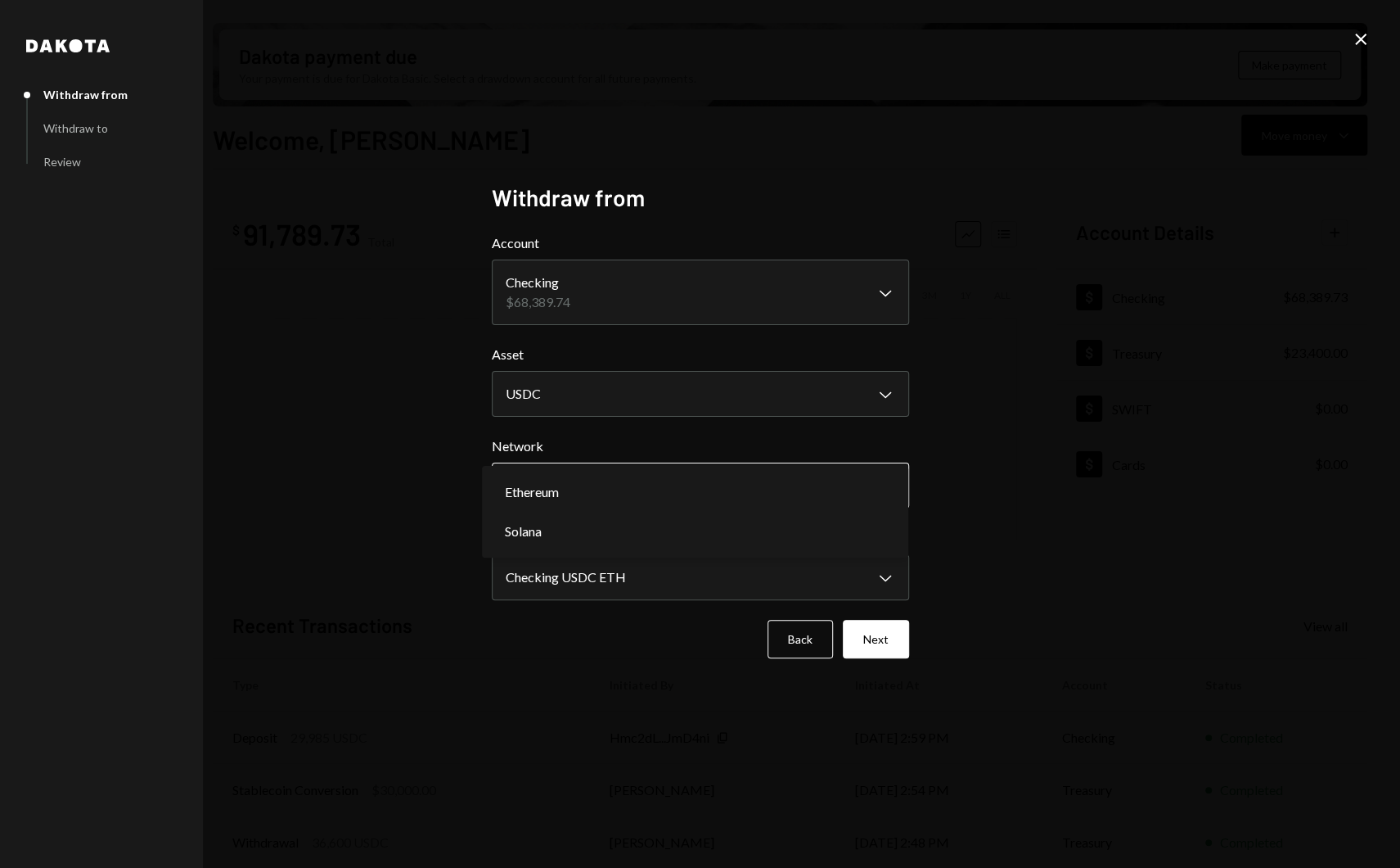
click at [626, 488] on body "J Jito Foundation Caret Down Home Home Inbox Inbox Activities Transactions Acco…" at bounding box center [700, 434] width 1400 height 868
select select "**********"
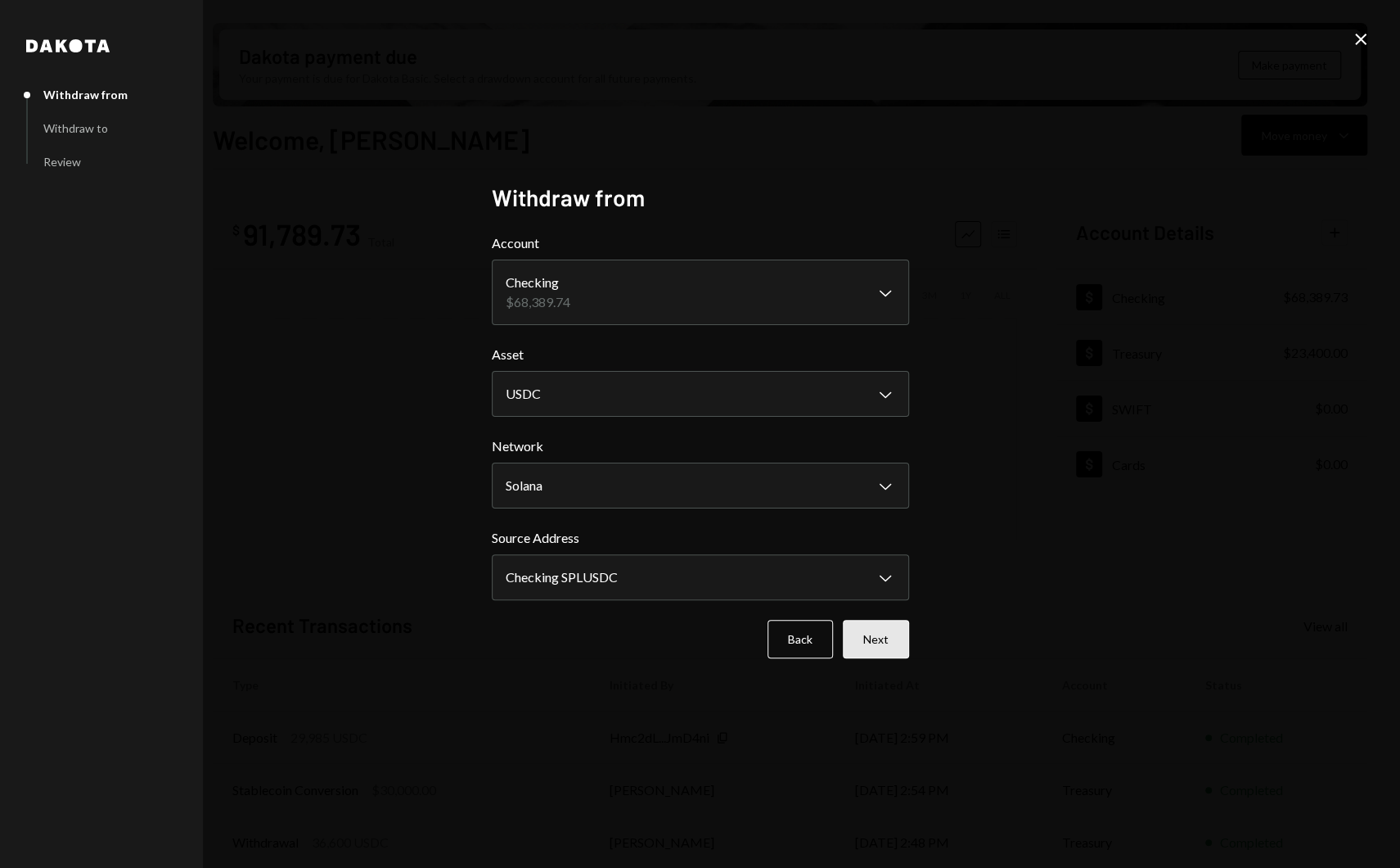
click at [899, 636] on button "Next" at bounding box center [875, 639] width 66 height 39
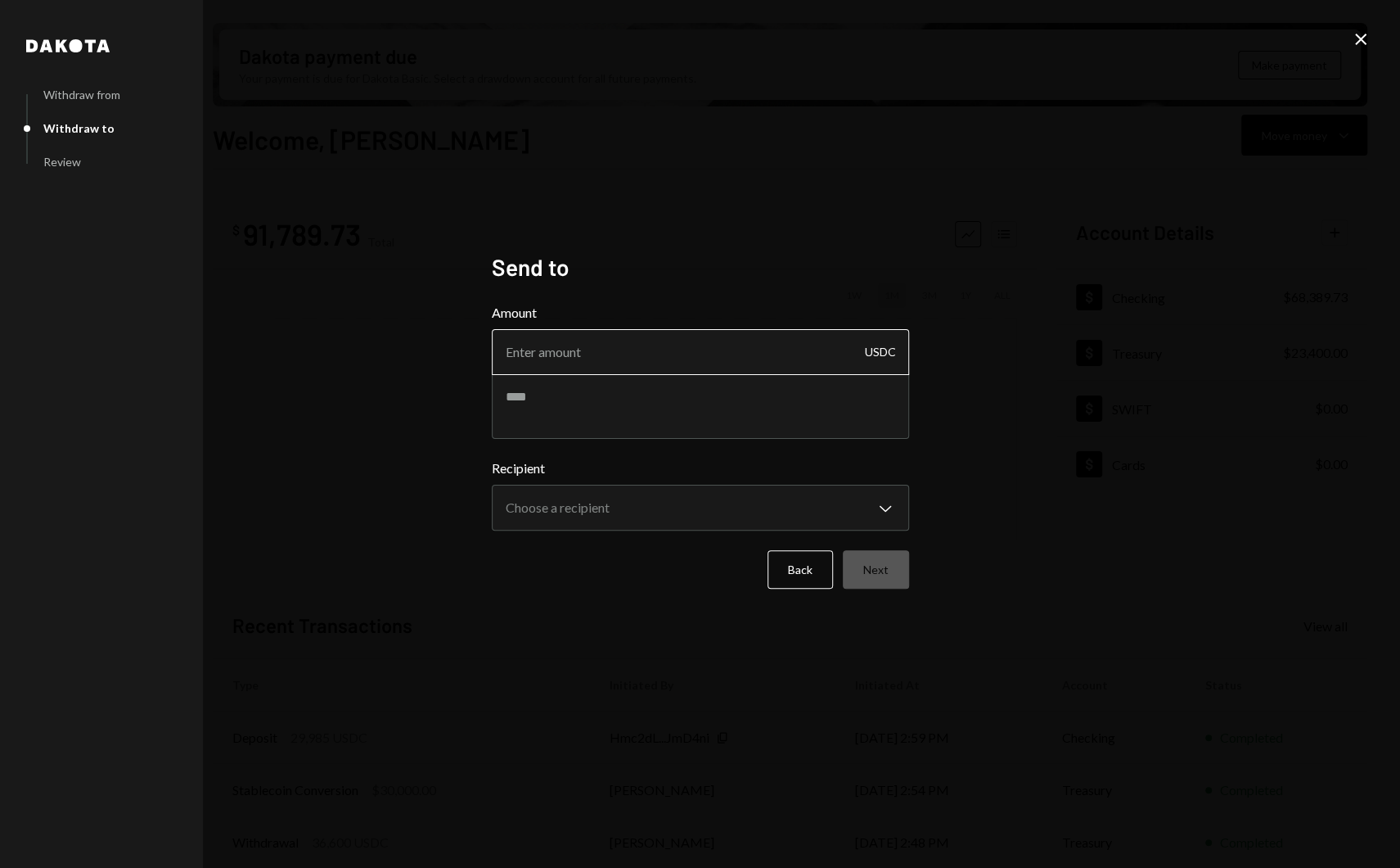
click at [689, 366] on input "Amount" at bounding box center [700, 352] width 418 height 46
type input "20000"
click at [636, 409] on textarea at bounding box center [700, 406] width 418 height 65
paste textarea "**********"
type textarea "**********"
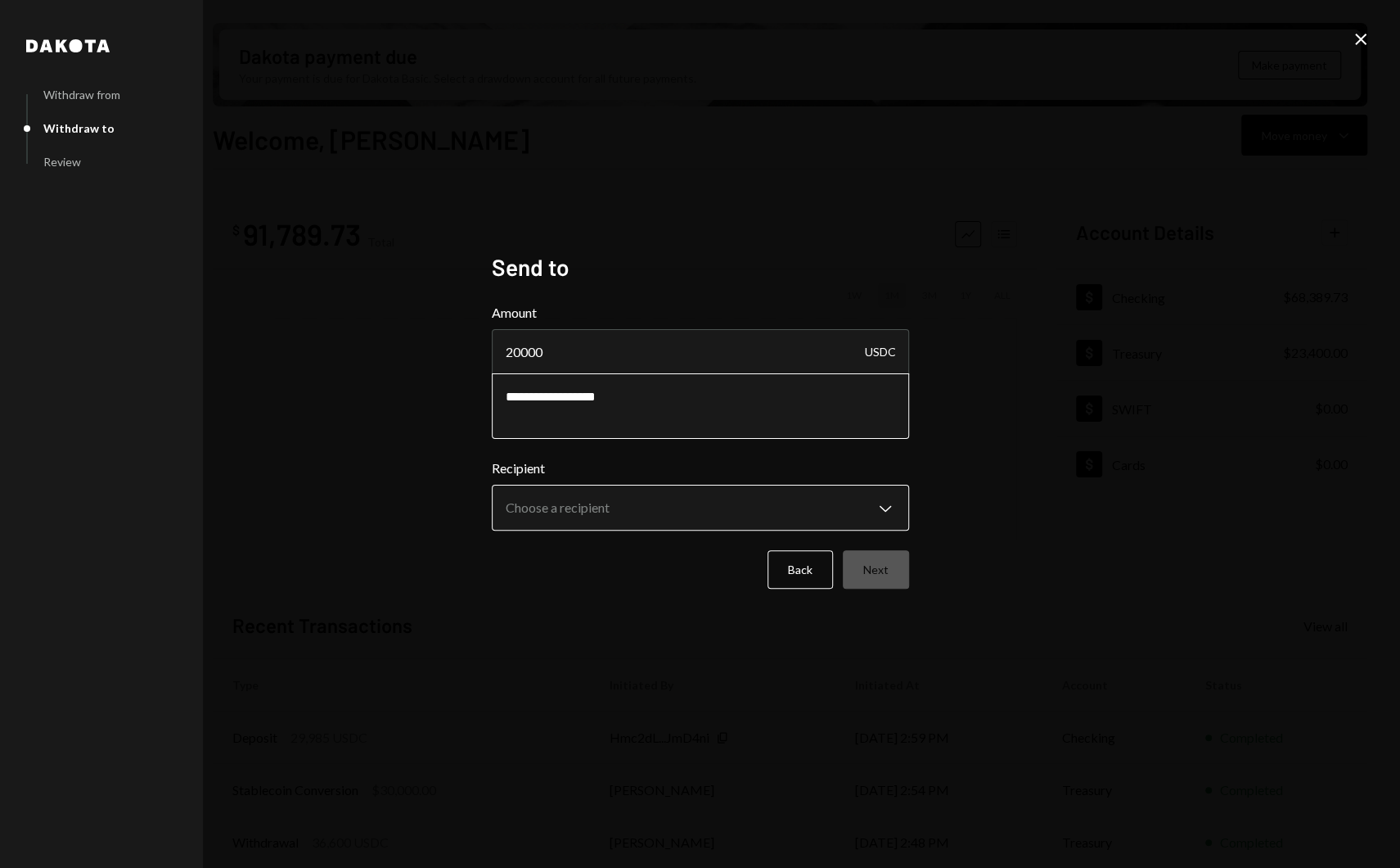
click at [614, 522] on body "J Jito Foundation Caret Down Home Home Inbox Inbox Activities Transactions Acco…" at bounding box center [700, 434] width 1400 height 868
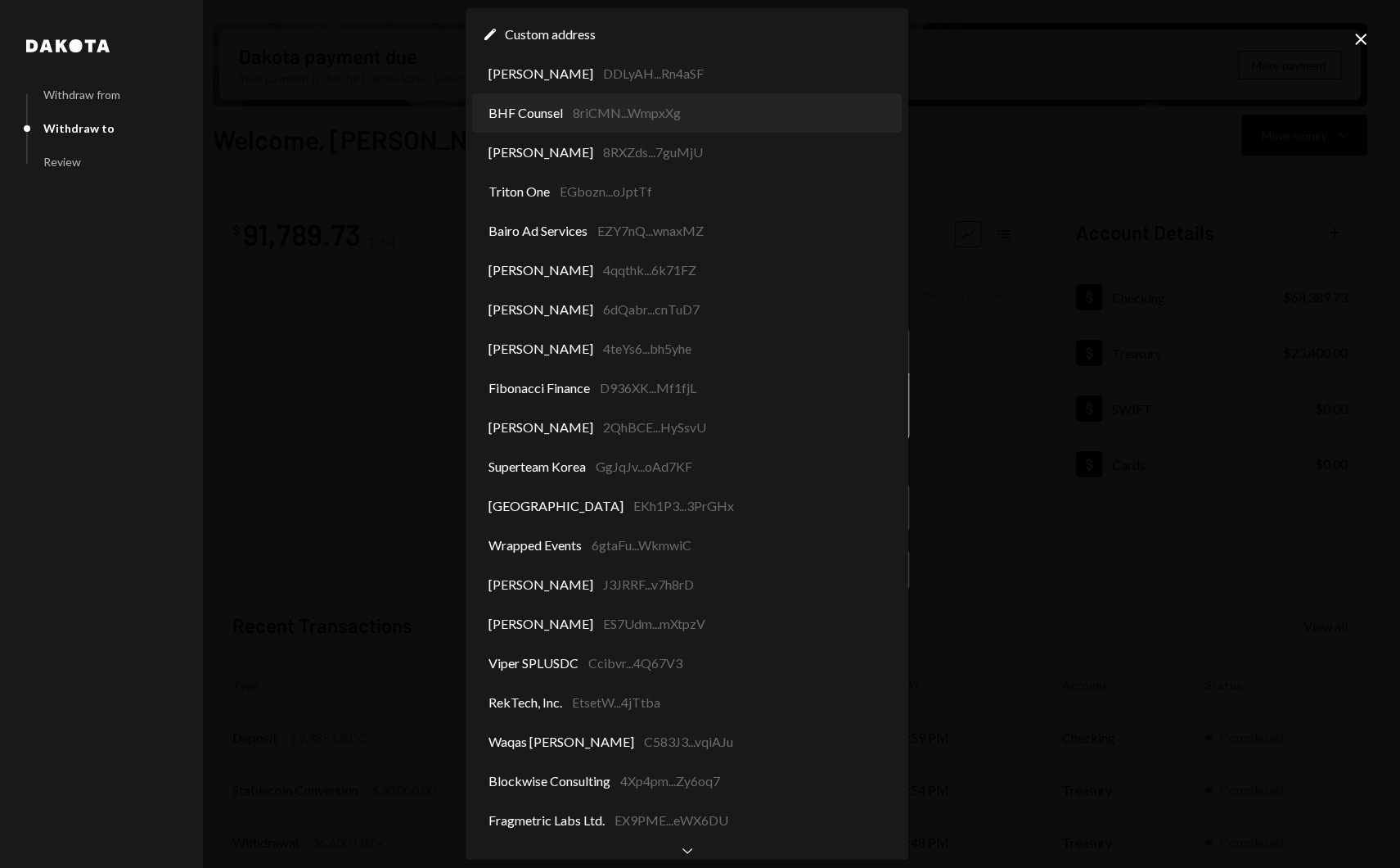
select select "**********"
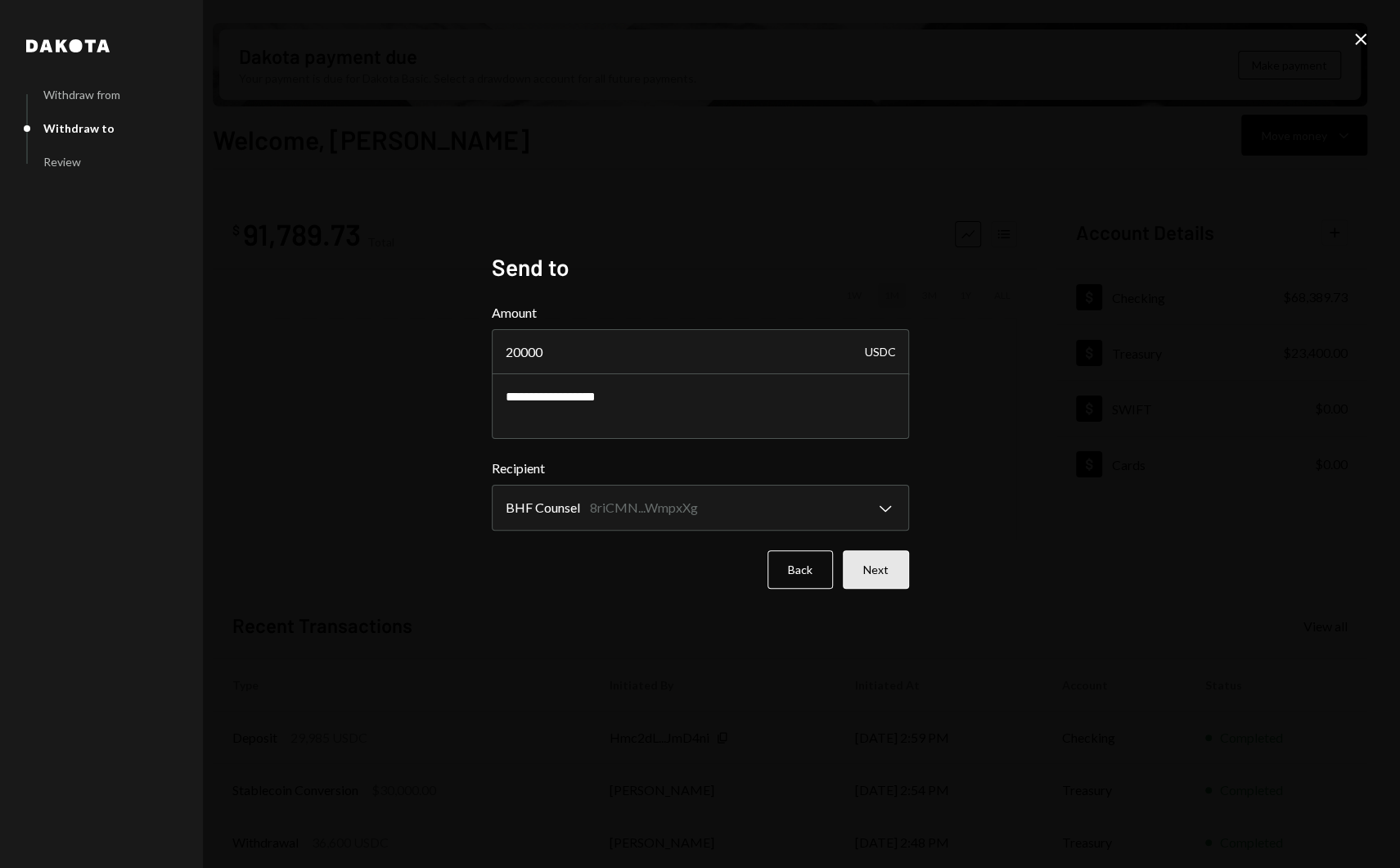
click at [876, 565] on button "Next" at bounding box center [875, 569] width 66 height 39
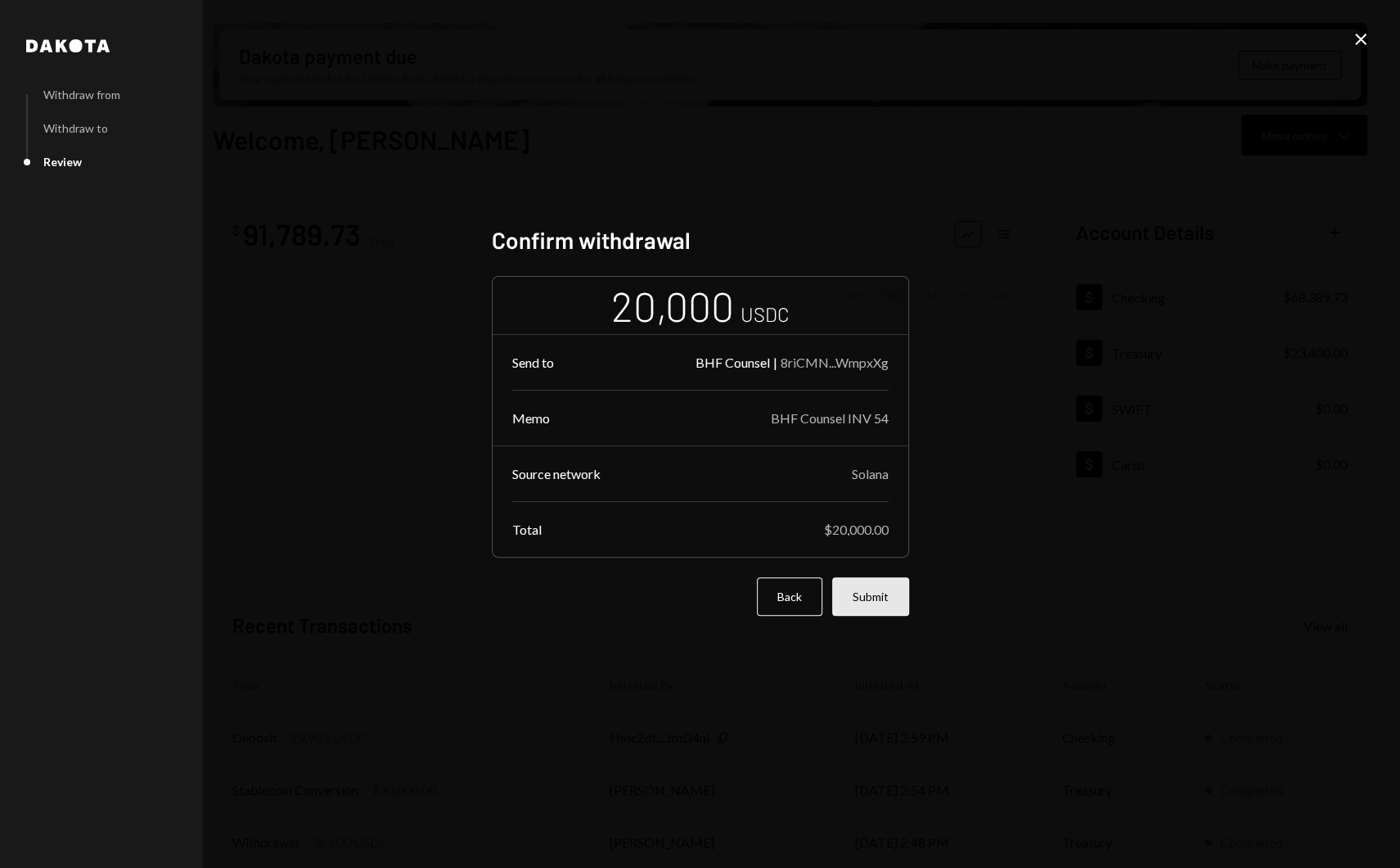
click at [885, 608] on button "Submit" at bounding box center [871, 597] width 77 height 39
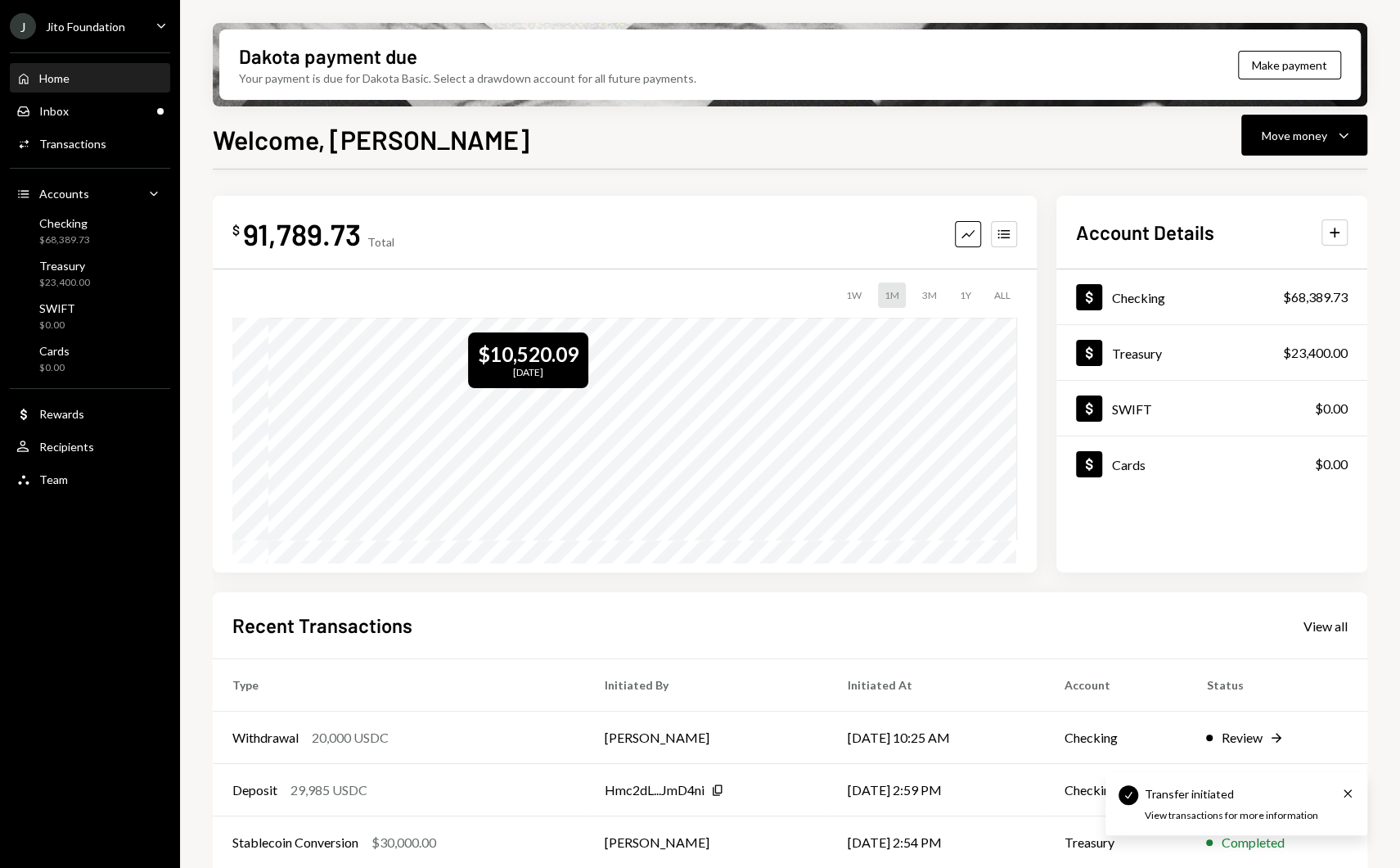
scroll to position [119, 0]
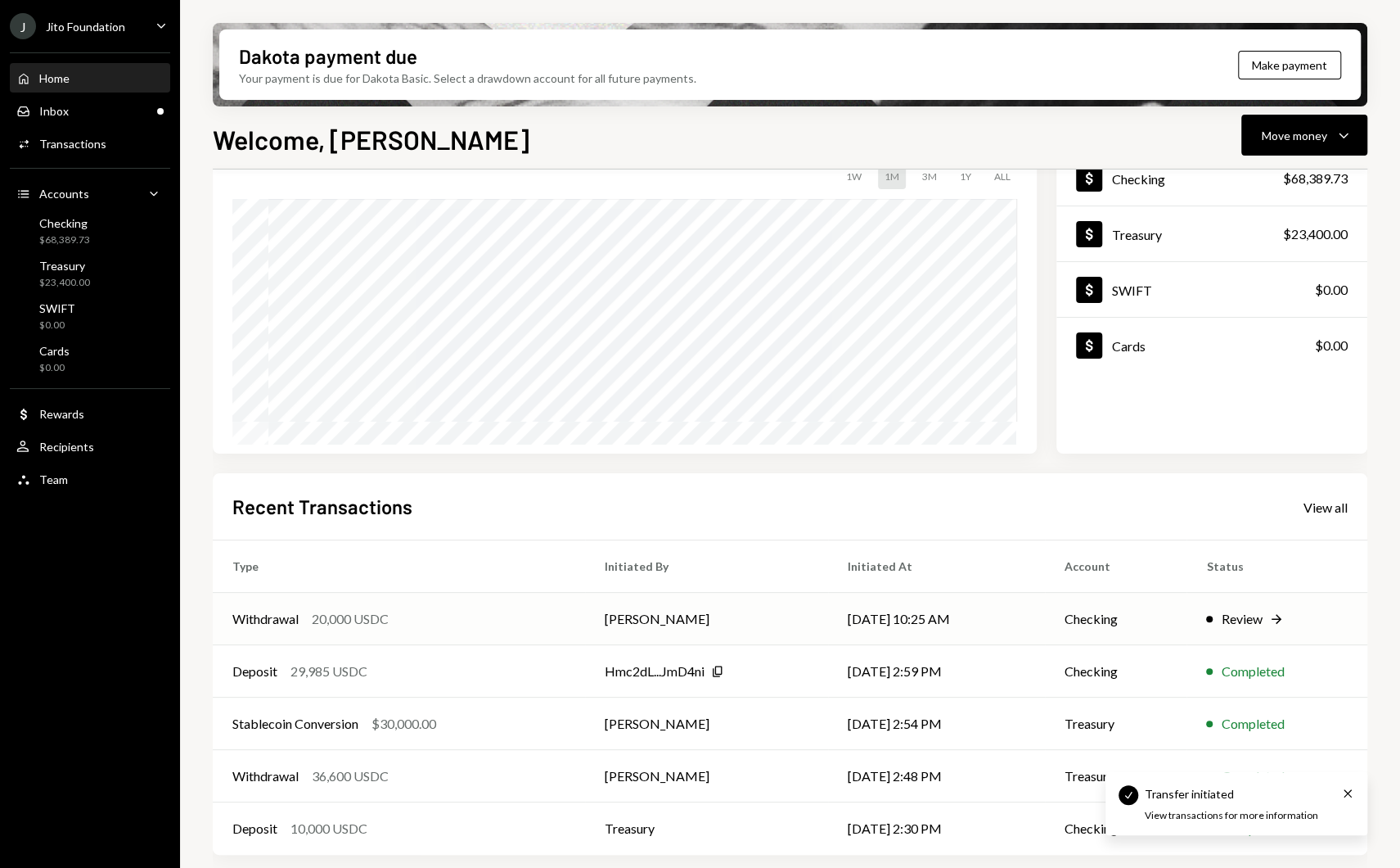
click at [369, 628] on td "Withdrawal 20,000 USDC" at bounding box center [398, 619] width 372 height 53
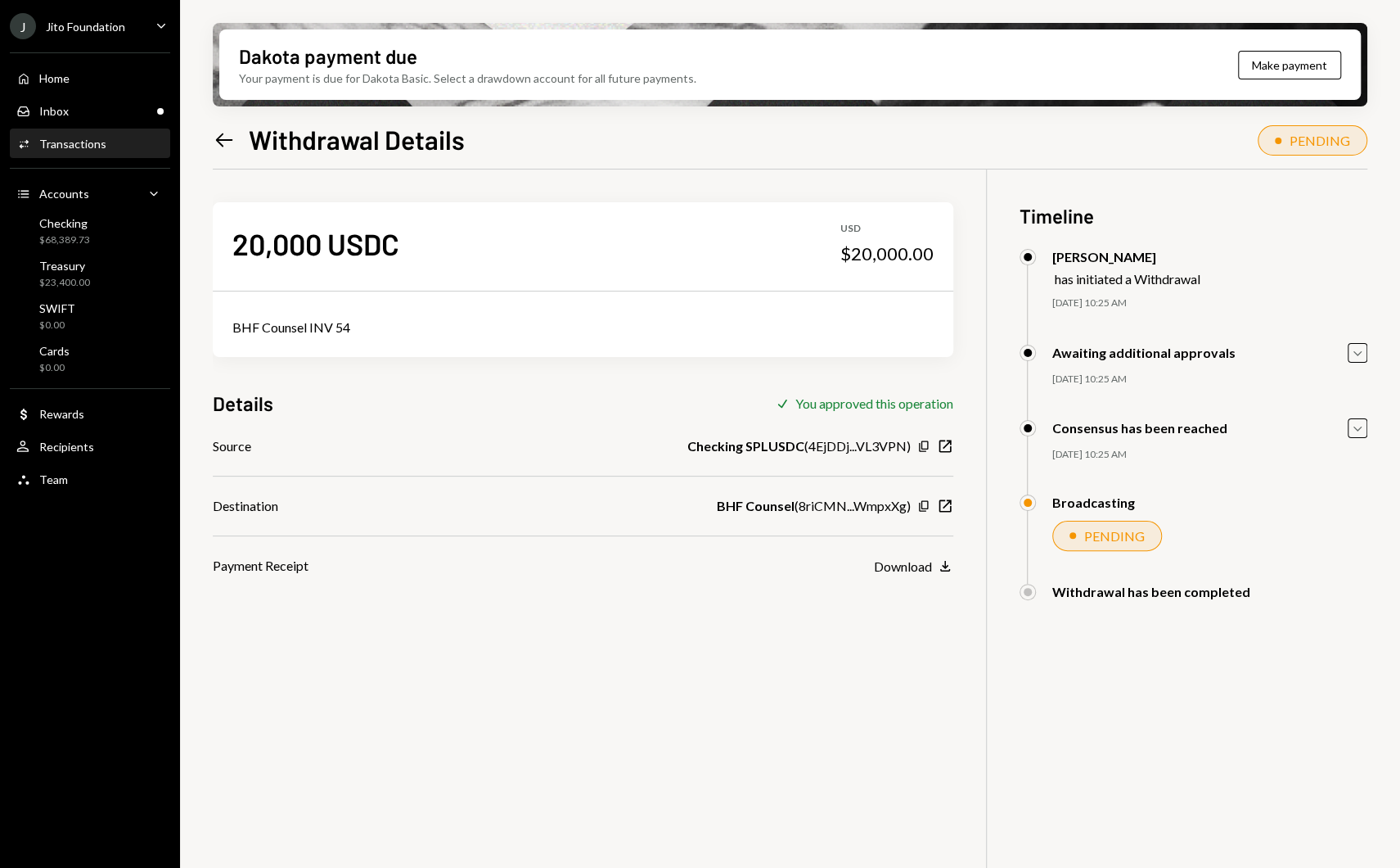
click at [119, 94] on div "Home Home Inbox Inbox Activities Transactions Accounts Accounts Caret Down Chec…" at bounding box center [90, 270] width 180 height 455
click at [96, 71] on div "Home Home" at bounding box center [90, 79] width 147 height 15
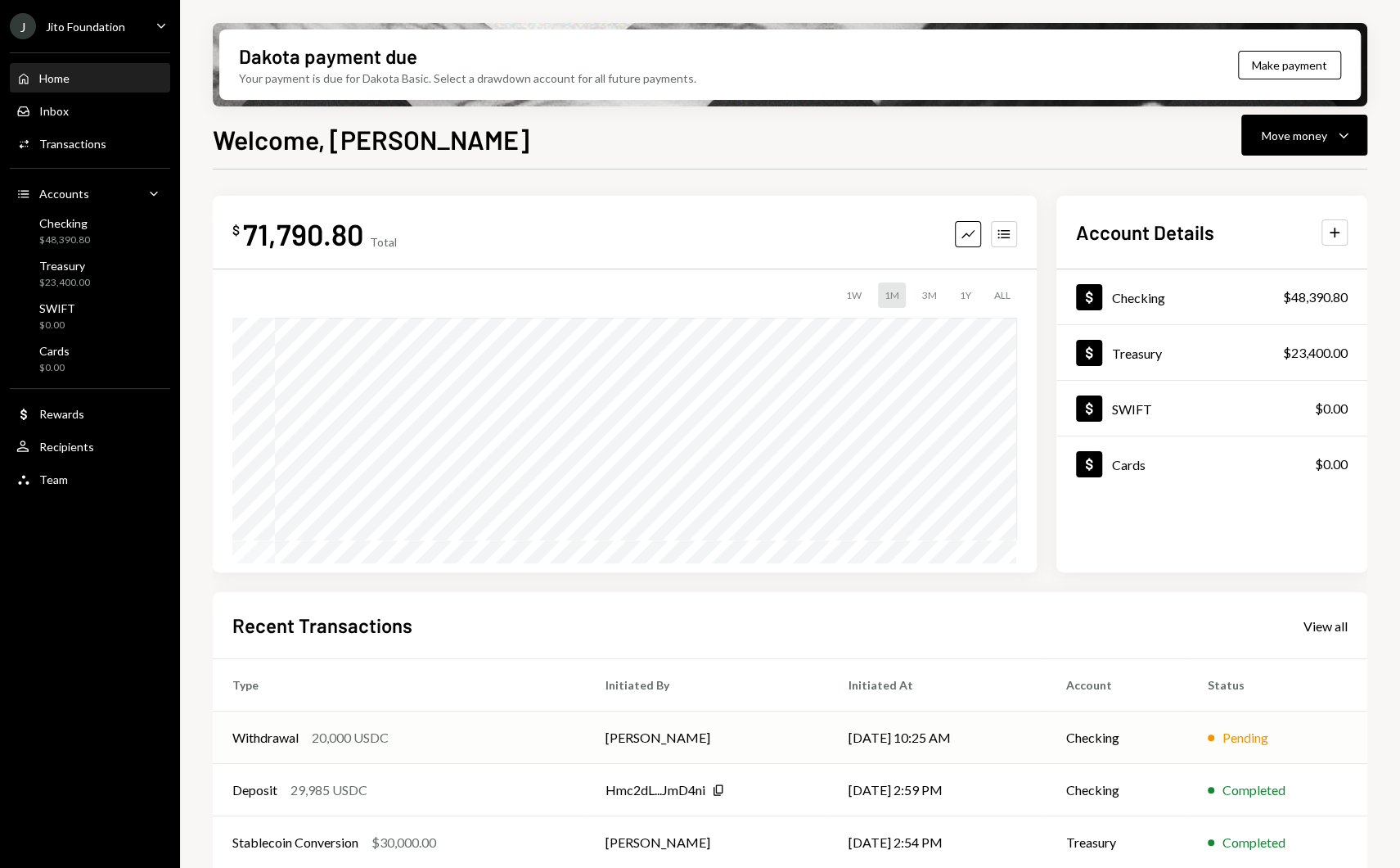
click at [431, 734] on div "Withdrawal 20,000 USDC" at bounding box center [399, 737] width 334 height 19
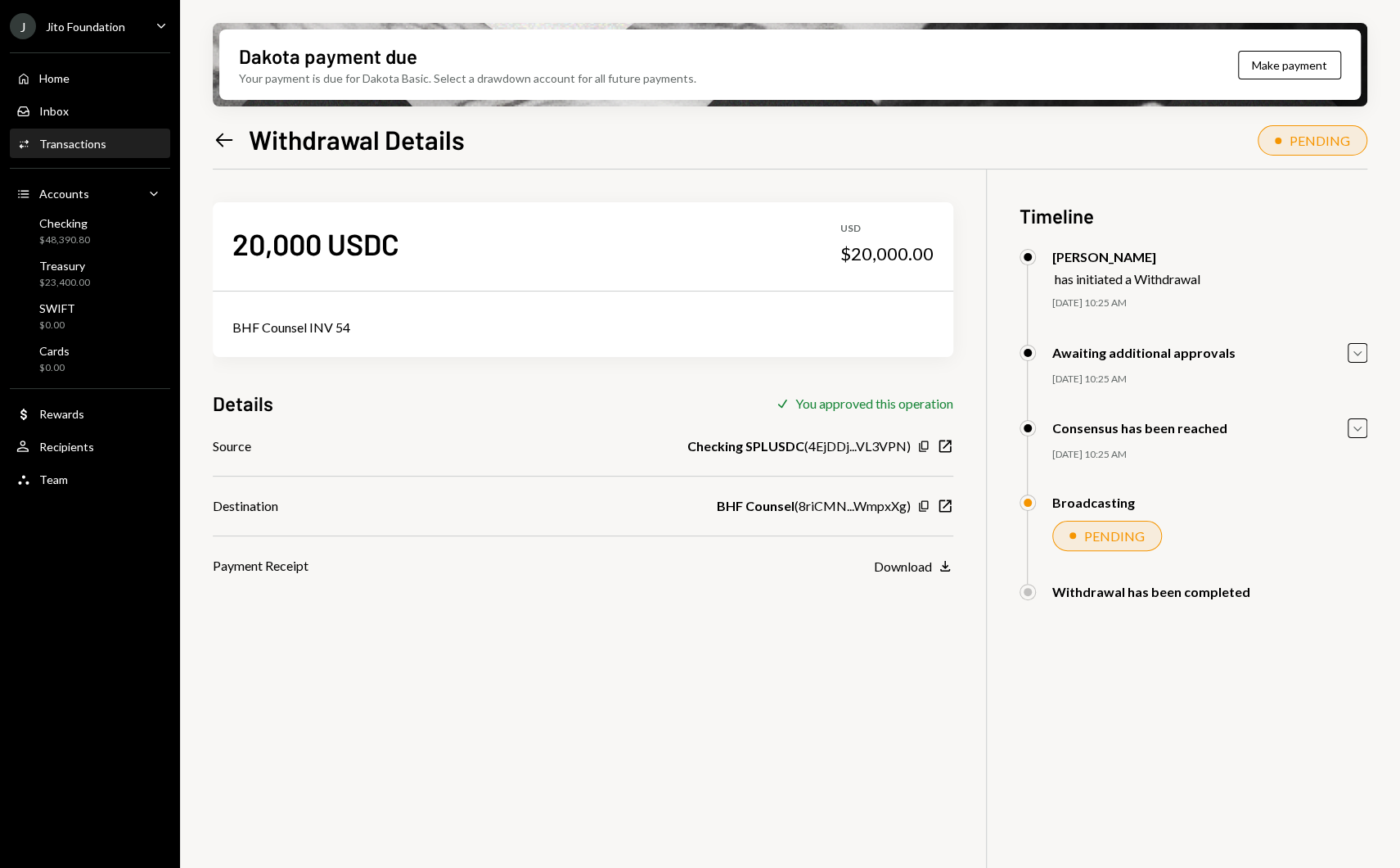
scroll to position [131, 0]
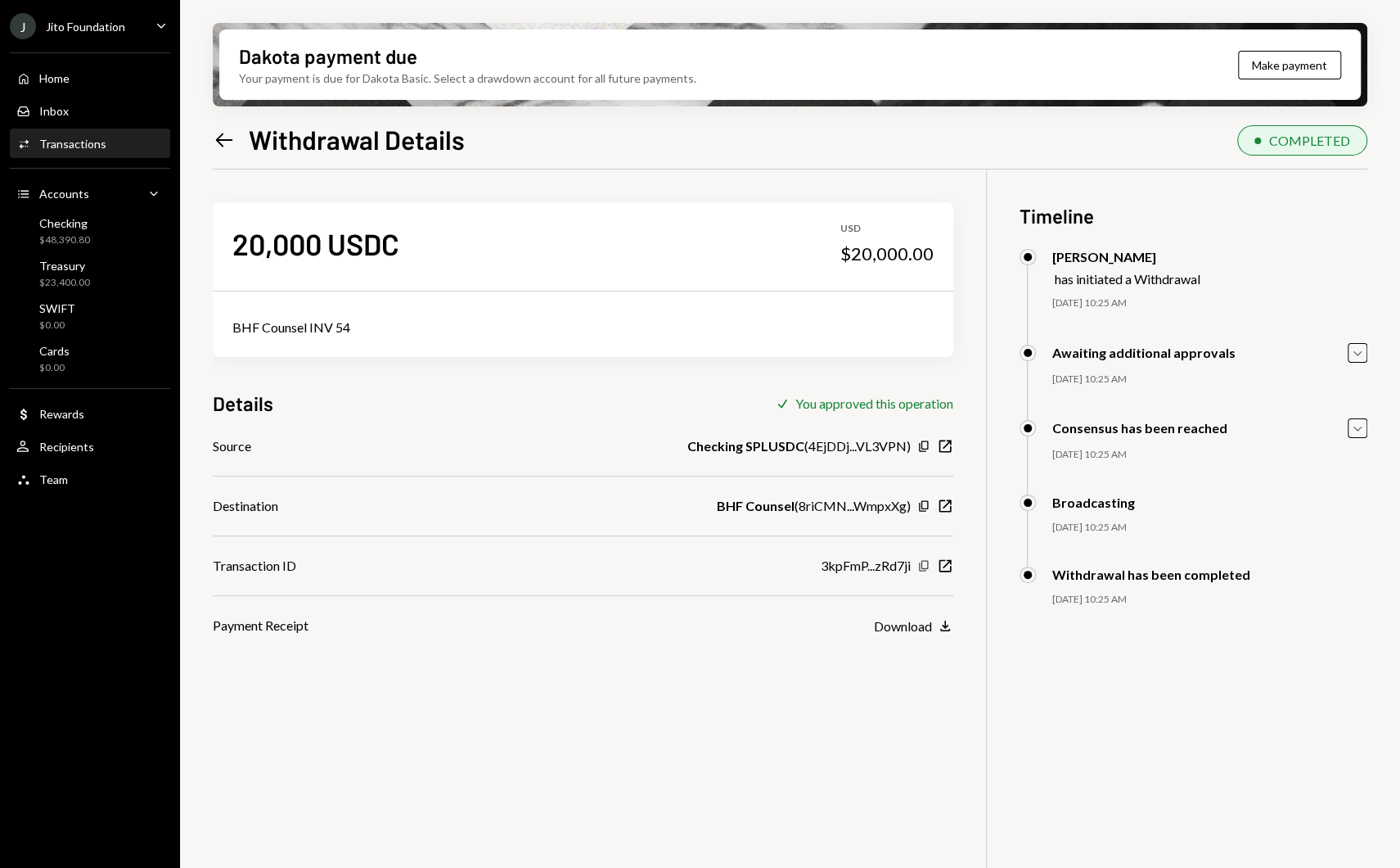
click at [926, 564] on icon "Copy" at bounding box center [924, 566] width 13 height 13
